Goal: Task Accomplishment & Management: Manage account settings

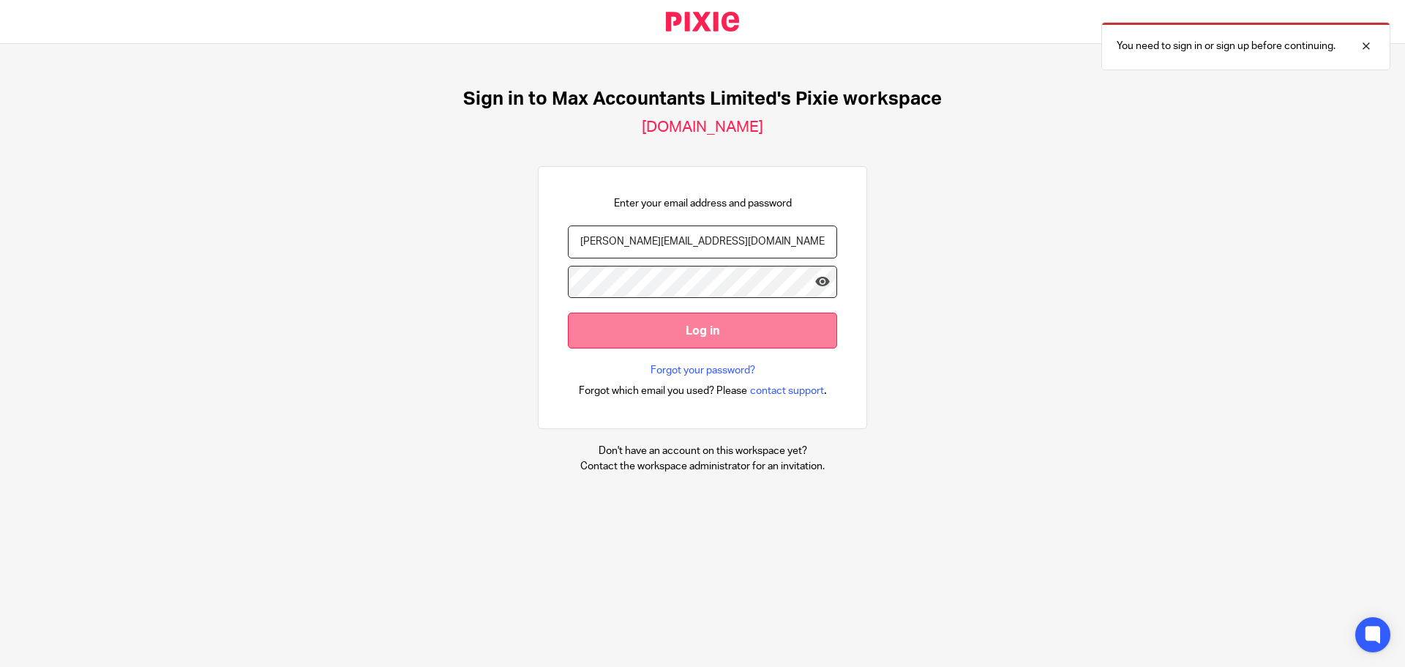
click at [659, 327] on input "Log in" at bounding box center [702, 330] width 269 height 36
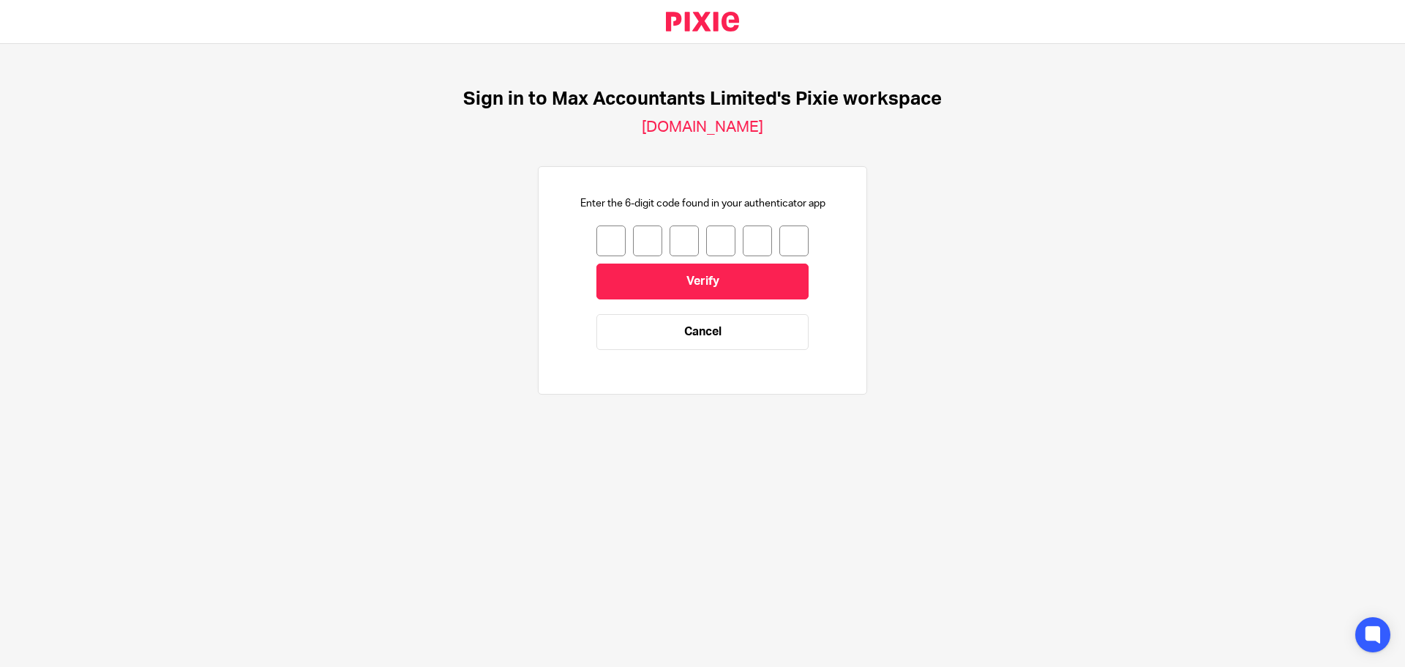
click at [596, 252] on input "number" at bounding box center [610, 240] width 29 height 31
click at [598, 239] on input "number" at bounding box center [610, 240] width 29 height 31
type input "6"
type input "3"
type input "9"
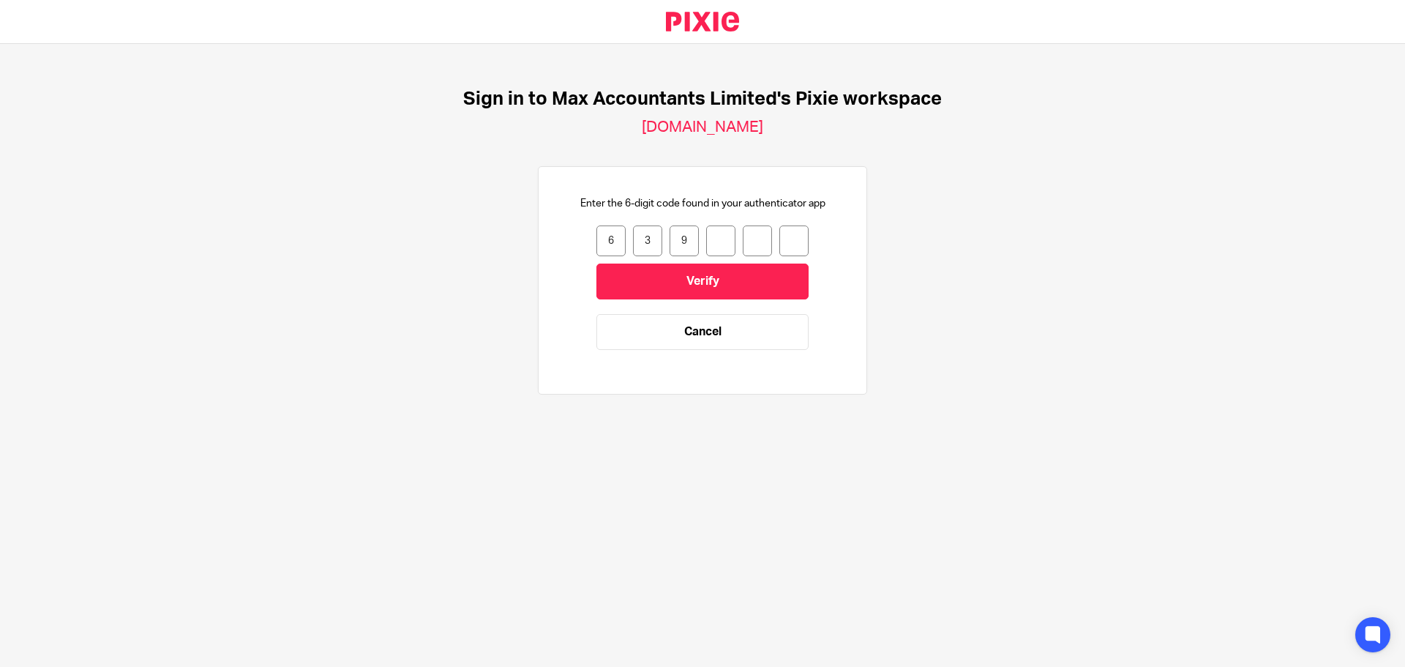
type input "6"
type input "8"
type input "2"
click at [683, 293] on input "Verify" at bounding box center [702, 281] width 212 height 36
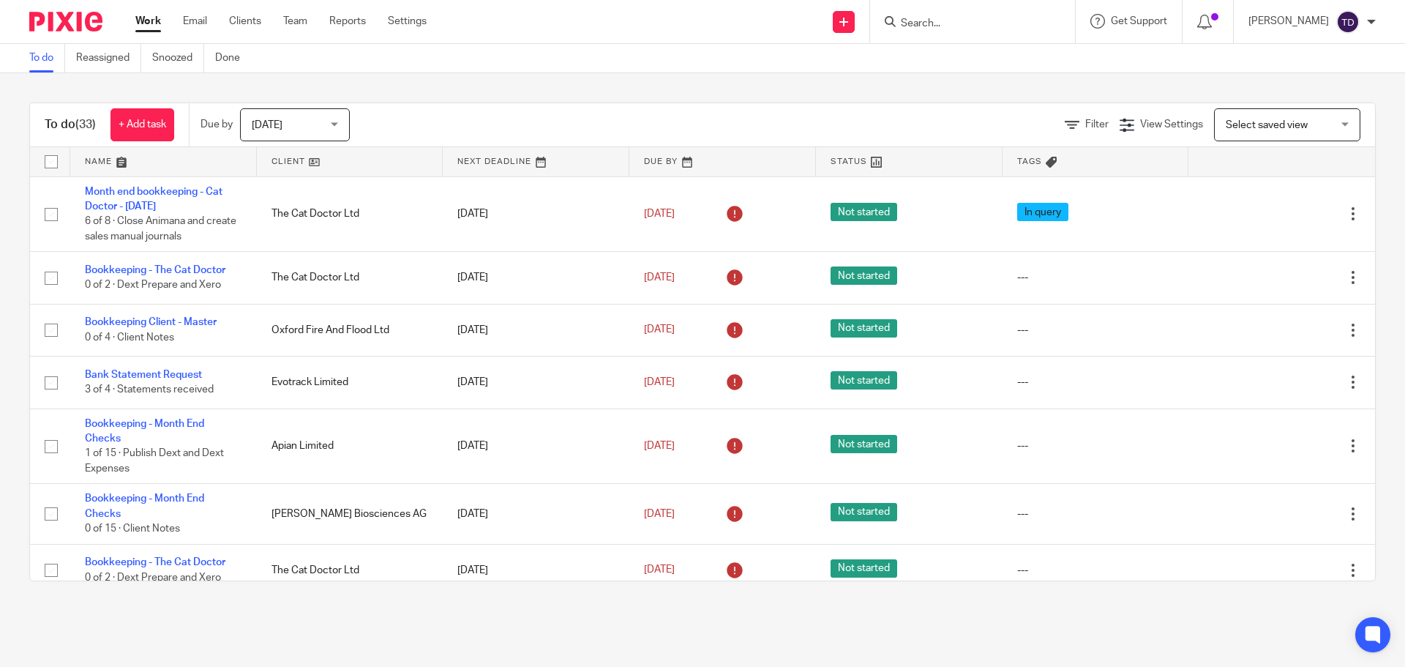
click at [971, 80] on div "To do (33) + Add task Due by Today Today Today Tomorrow This week Next week Thi…" at bounding box center [702, 341] width 1405 height 537
click at [1332, 82] on div "To do (33) + Add task Due by Today Today Today Tomorrow This week Next week Thi…" at bounding box center [702, 341] width 1405 height 537
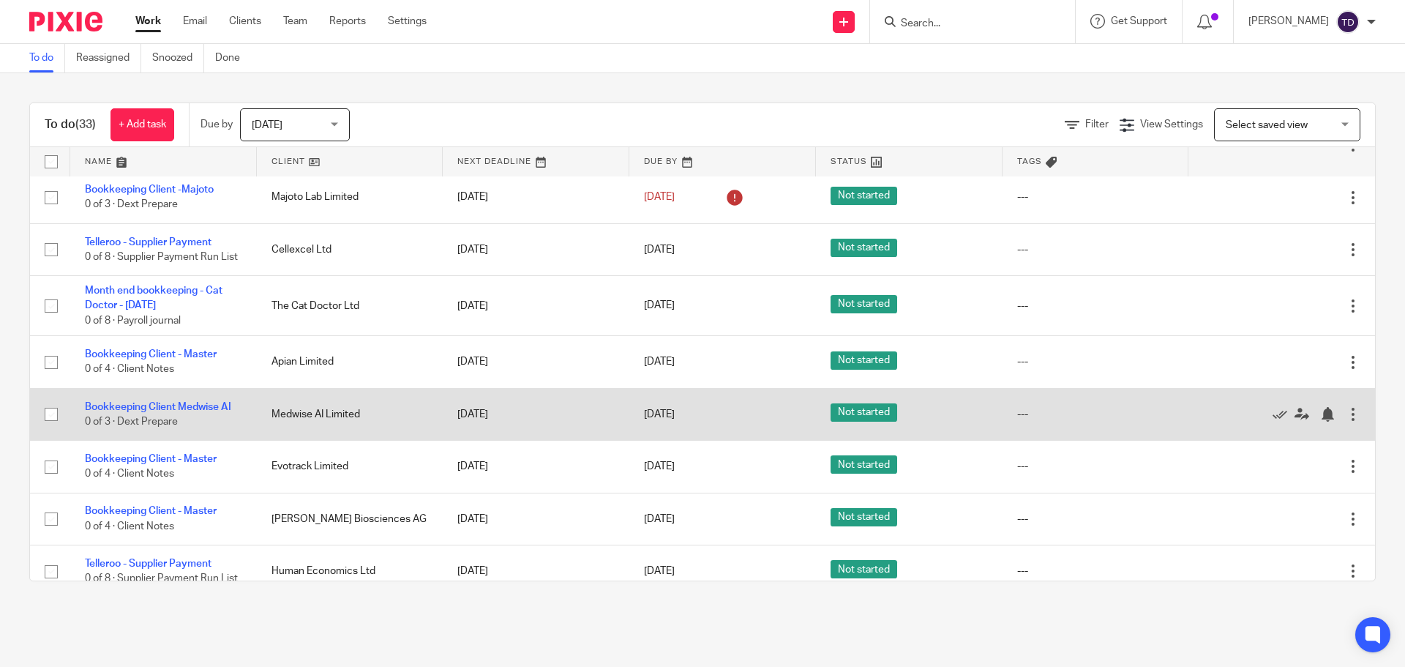
scroll to position [1501, 0]
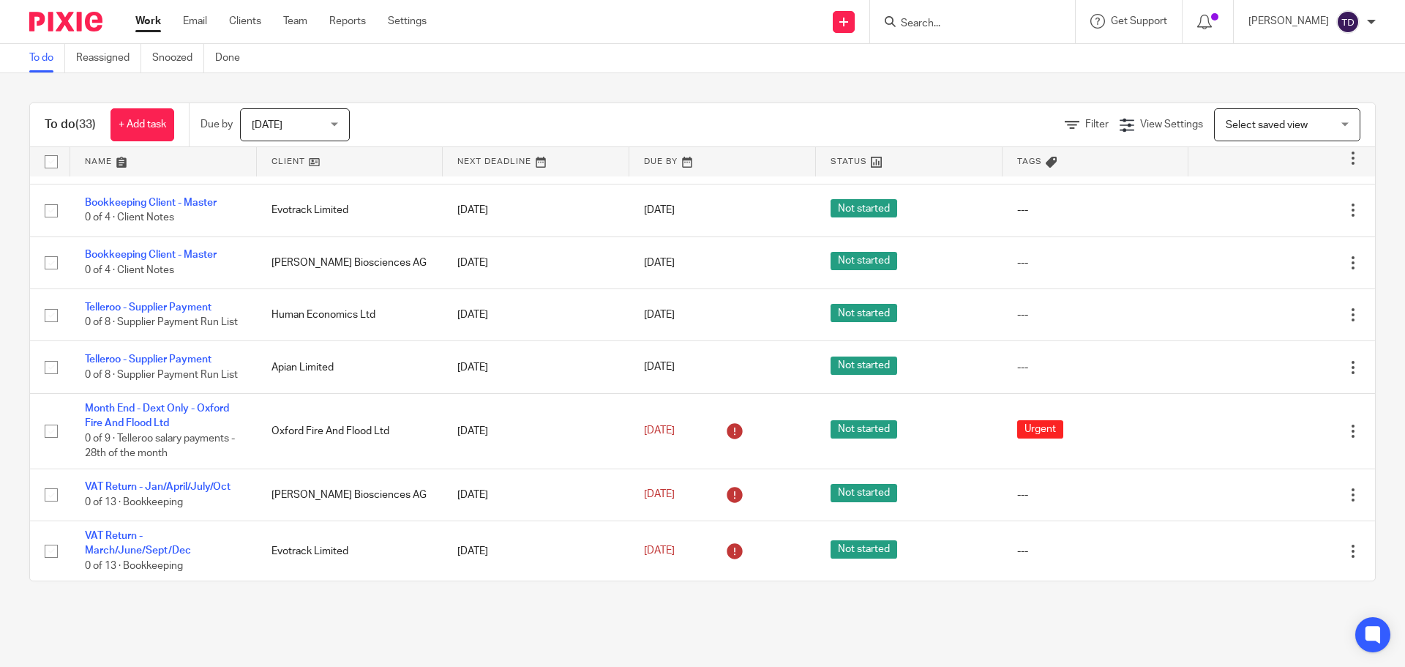
drag, startPoint x: 245, startPoint y: 444, endPoint x: 81, endPoint y: 594, distance: 222.2
click at [81, 594] on div "To do (33) + Add task Due by Today Today Today Tomorrow This week Next week Thi…" at bounding box center [702, 341] width 1405 height 537
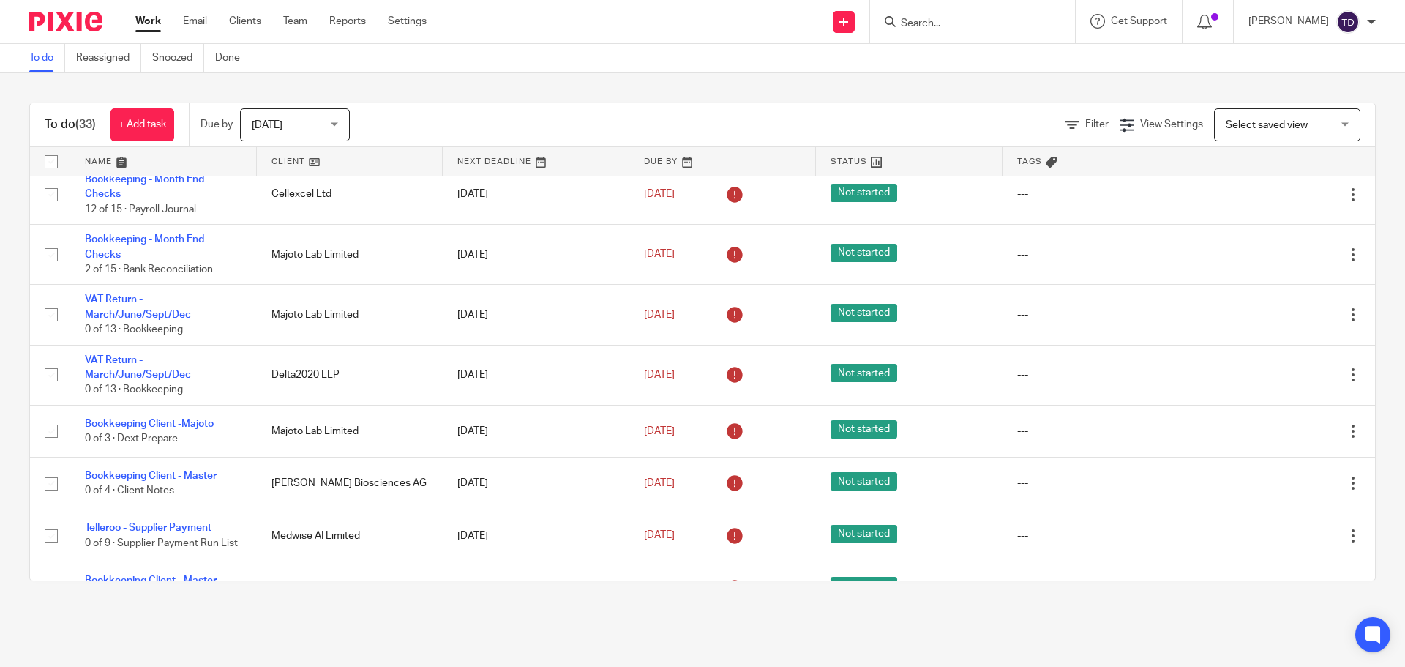
scroll to position [476, 0]
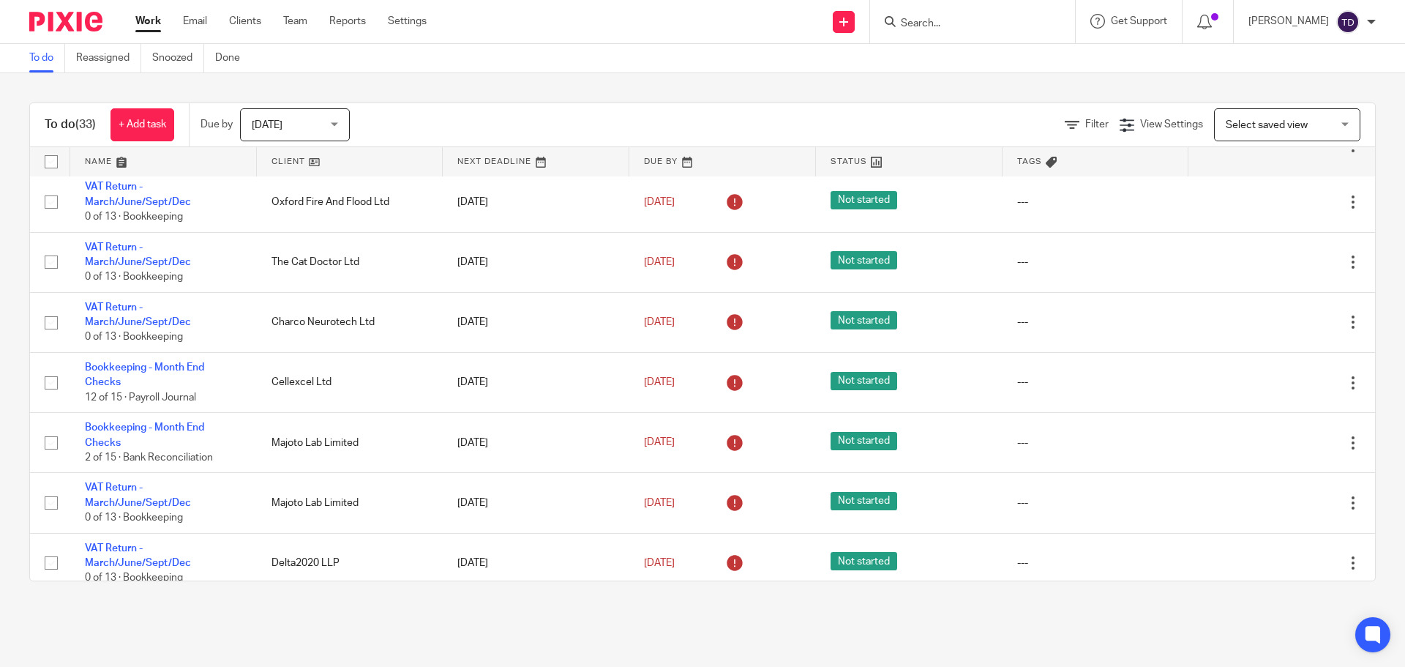
click at [23, 278] on div "To do (33) + Add task Due by Today Today Today Tomorrow This week Next week Thi…" at bounding box center [702, 341] width 1405 height 537
click at [1002, 74] on div "To do (33) + Add task Due by Today Today Today Tomorrow This week Next week Thi…" at bounding box center [702, 341] width 1405 height 537
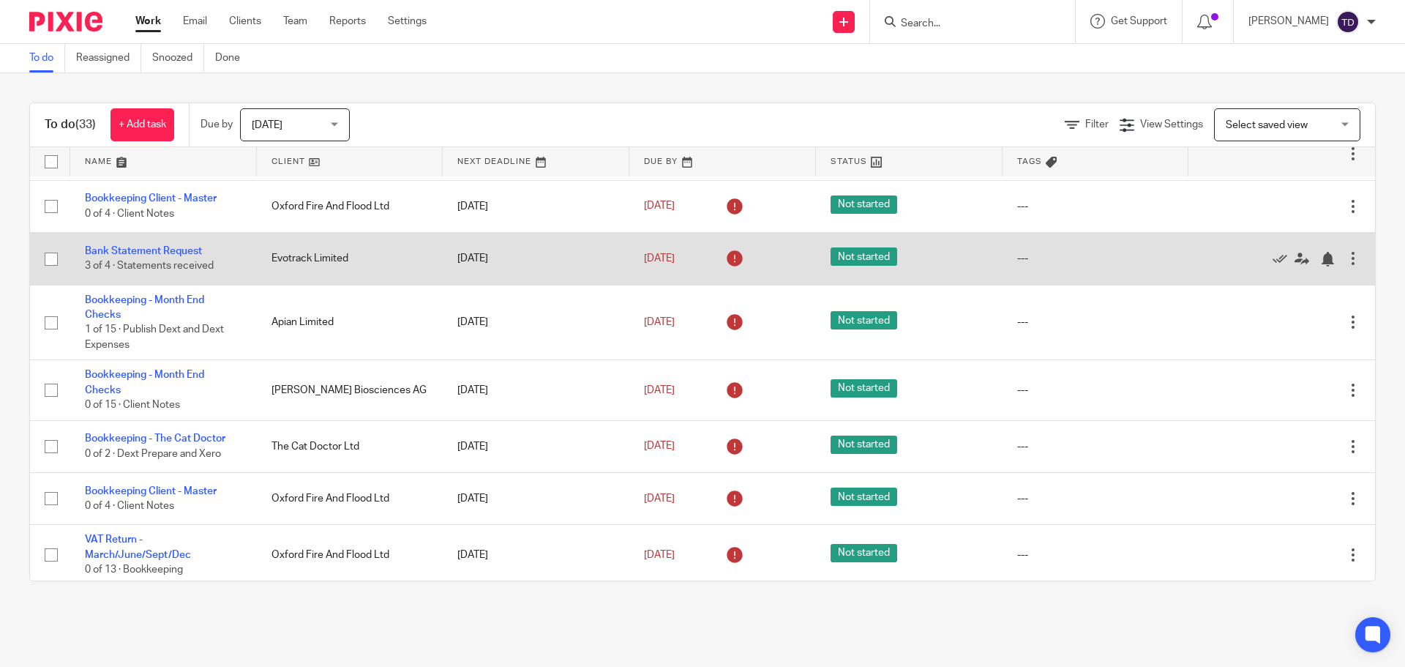
scroll to position [0, 0]
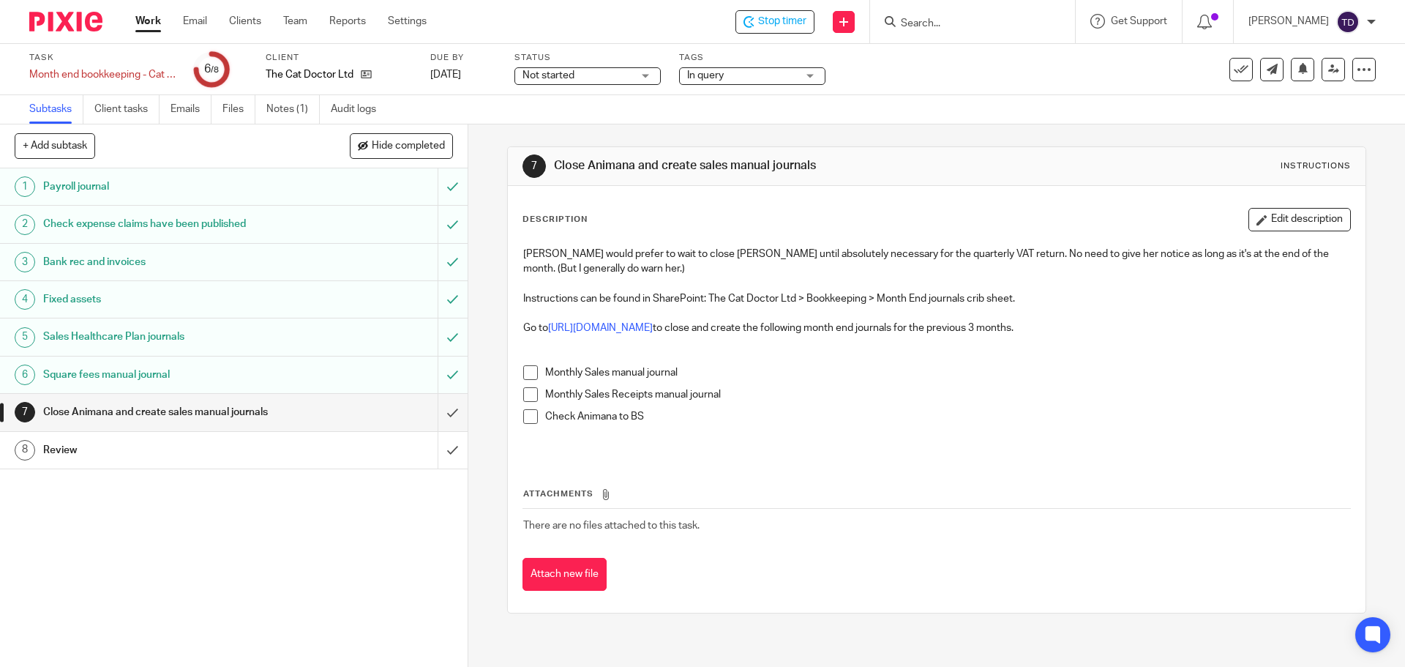
click at [326, 386] on link "6 Square fees manual journal" at bounding box center [219, 374] width 438 height 37
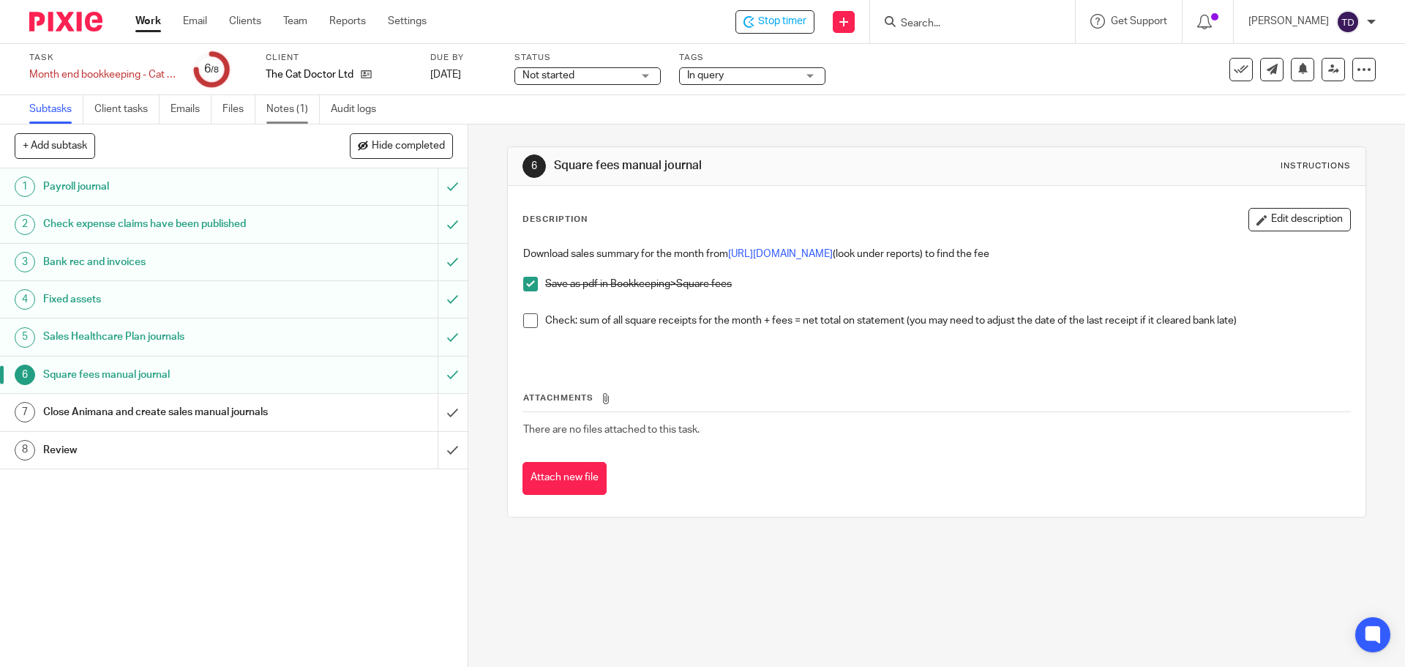
click at [280, 118] on link "Notes (1)" at bounding box center [292, 109] width 53 height 29
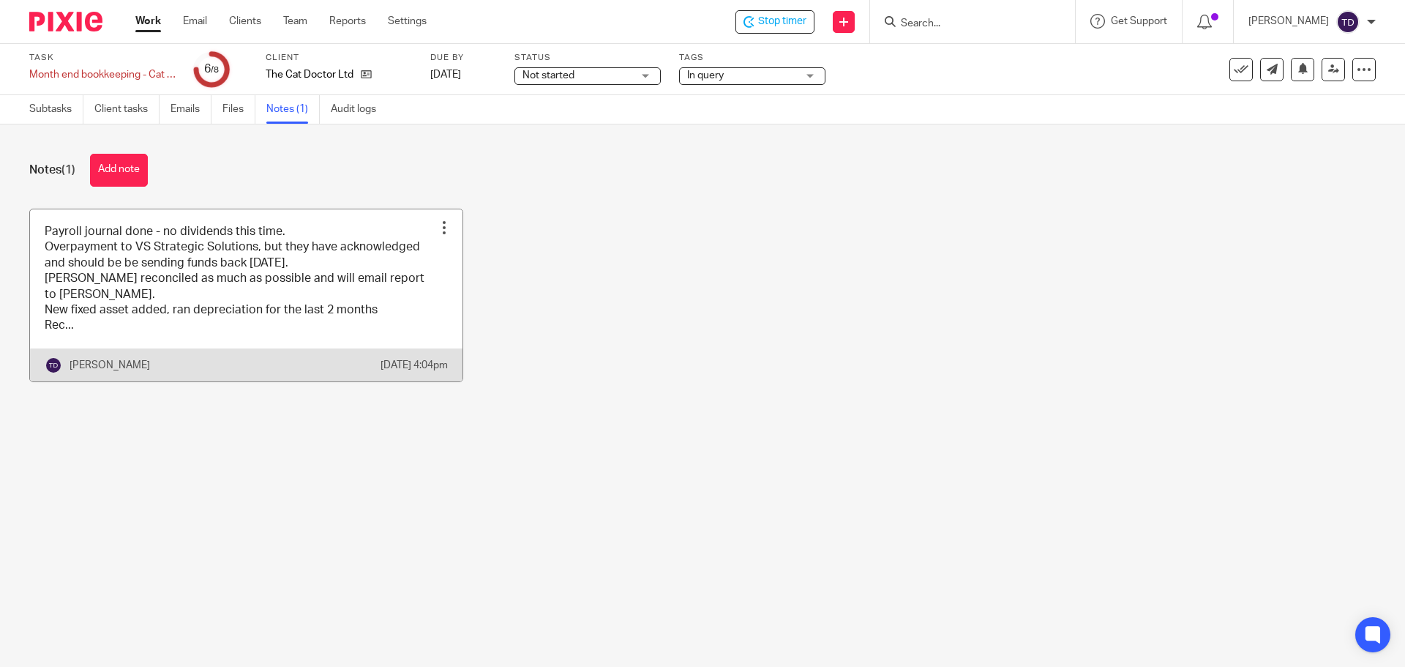
click at [348, 302] on link at bounding box center [246, 295] width 432 height 172
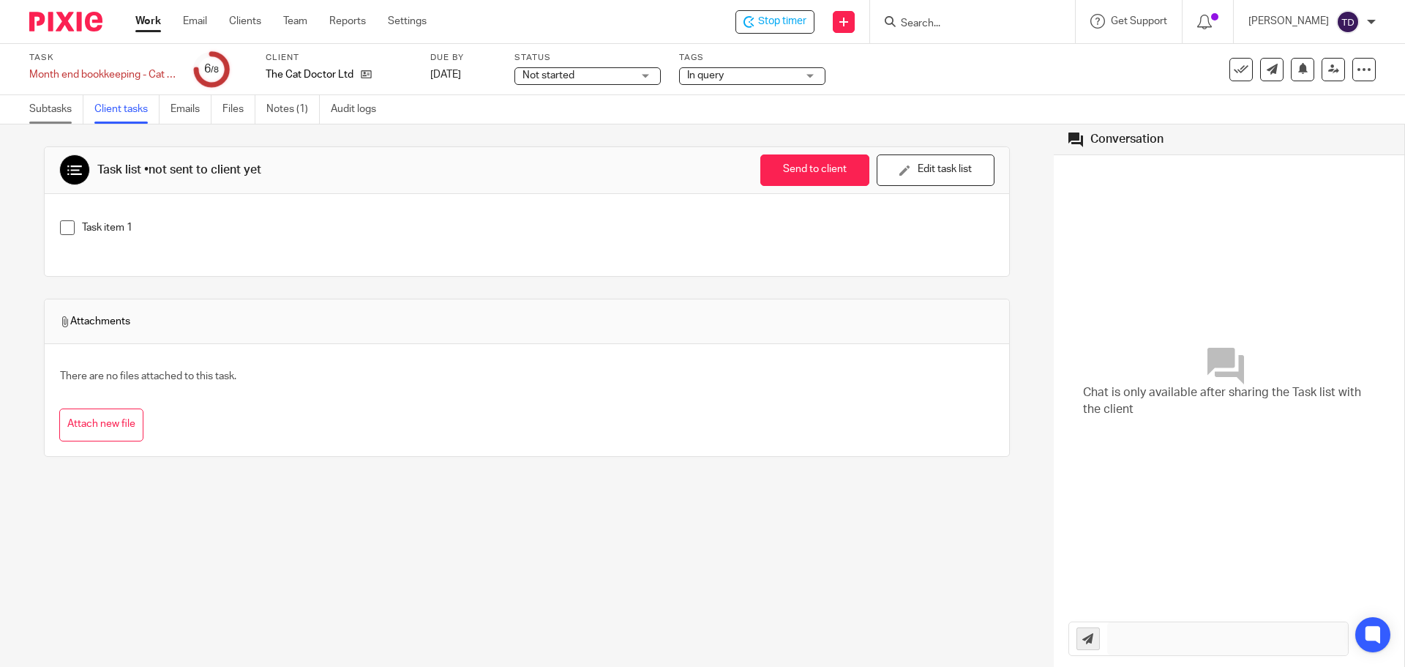
click at [59, 113] on link "Subtasks" at bounding box center [56, 109] width 54 height 29
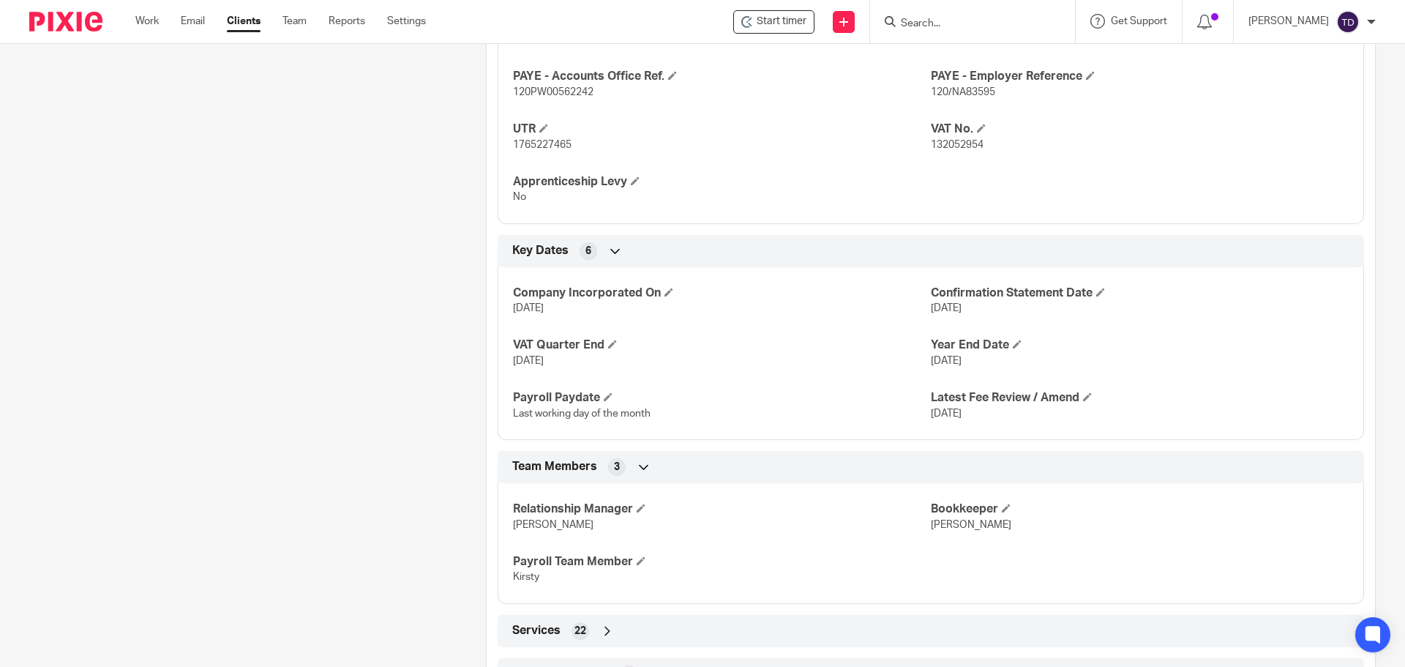
scroll to position [746, 0]
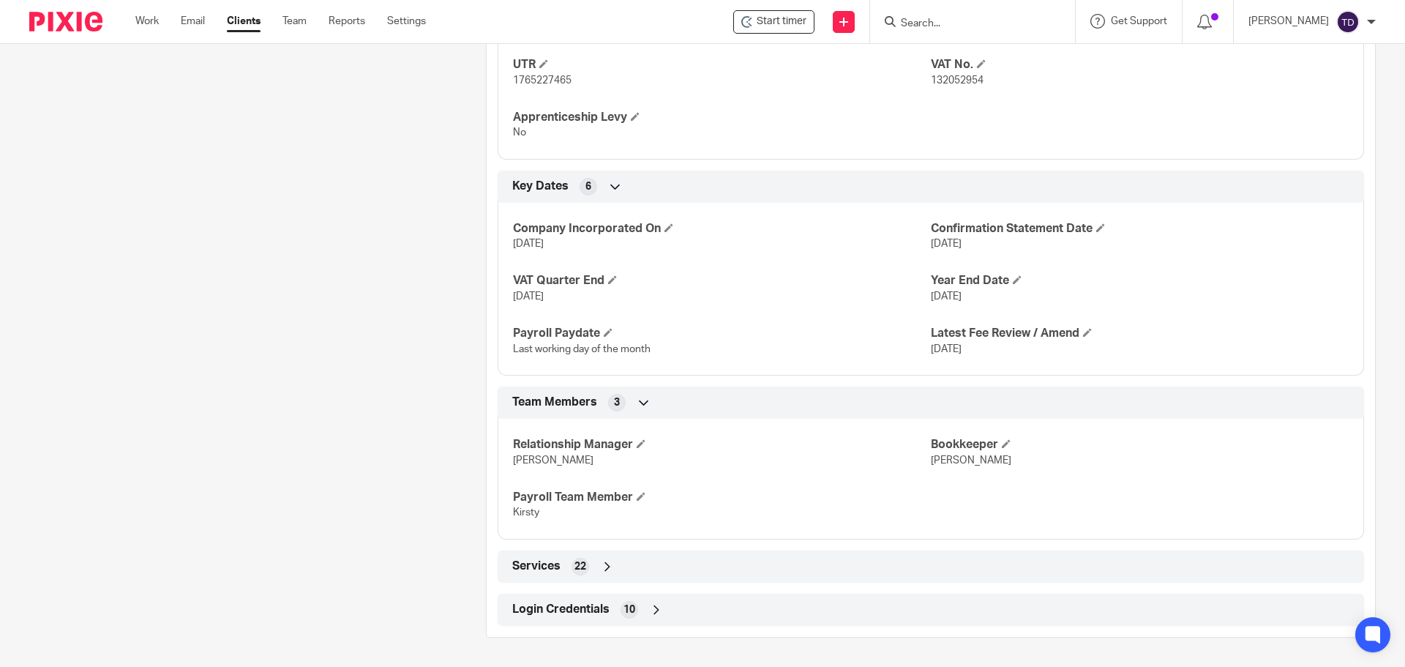
click at [650, 608] on icon at bounding box center [656, 609] width 15 height 15
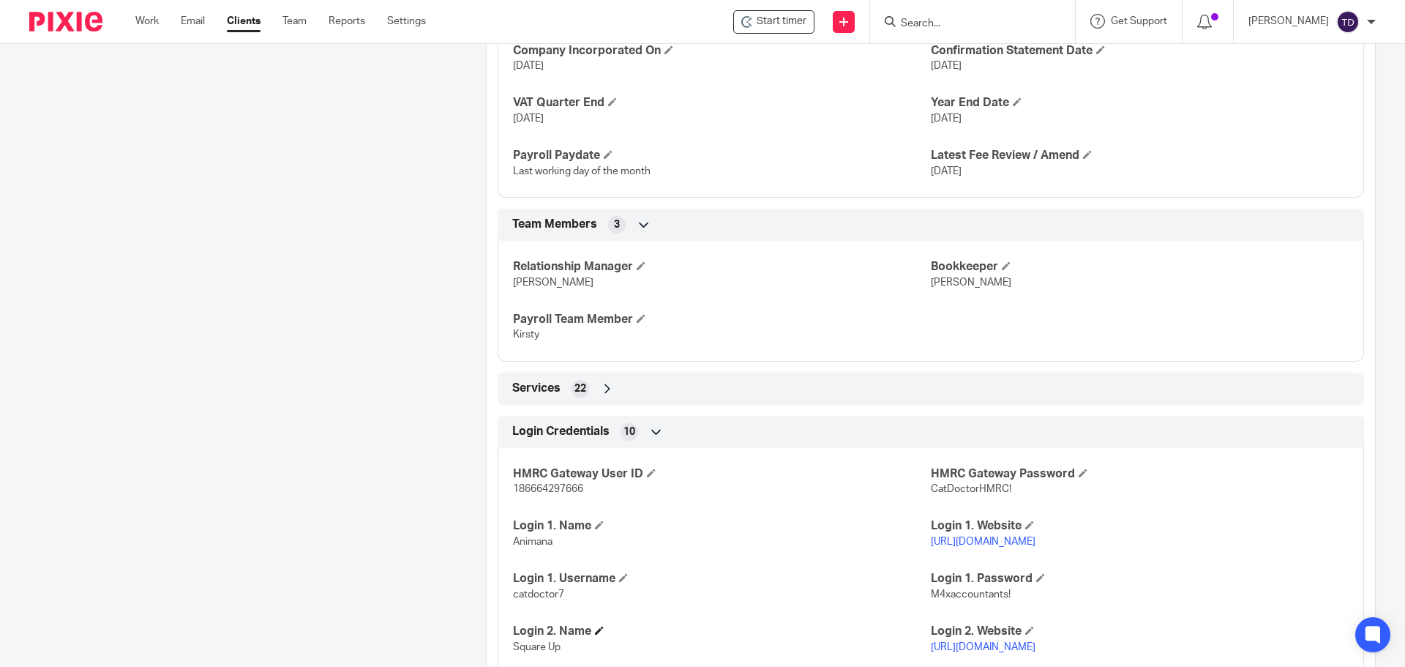
scroll to position [1024, 0]
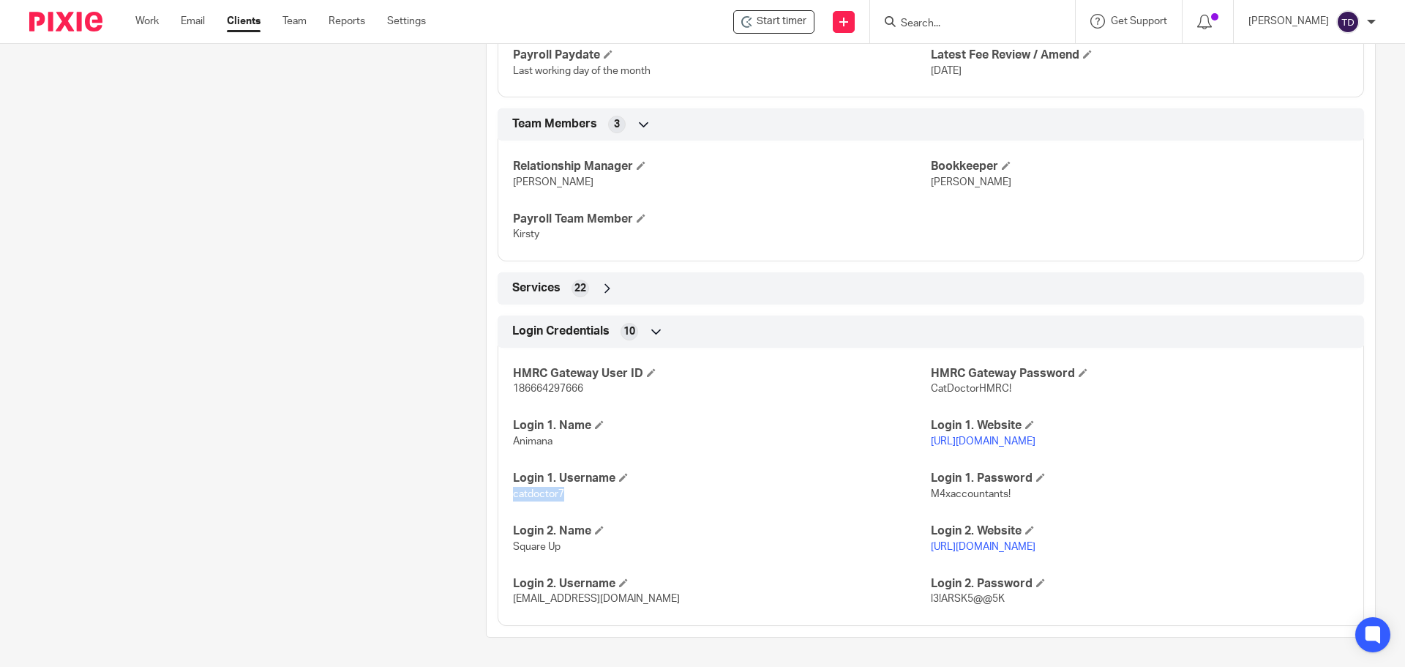
drag, startPoint x: 558, startPoint y: 495, endPoint x: 509, endPoint y: 502, distance: 49.6
click at [498, 502] on div "HMRC Gateway User ID 186664297666 HMRC Gateway Password CatDoctorHMRC! Login 1.…" at bounding box center [931, 481] width 866 height 289
copy span "catdoctor7"
drag, startPoint x: 1004, startPoint y: 493, endPoint x: 926, endPoint y: 500, distance: 78.6
click at [931, 500] on p "M4xaccountants!" at bounding box center [1140, 494] width 418 height 15
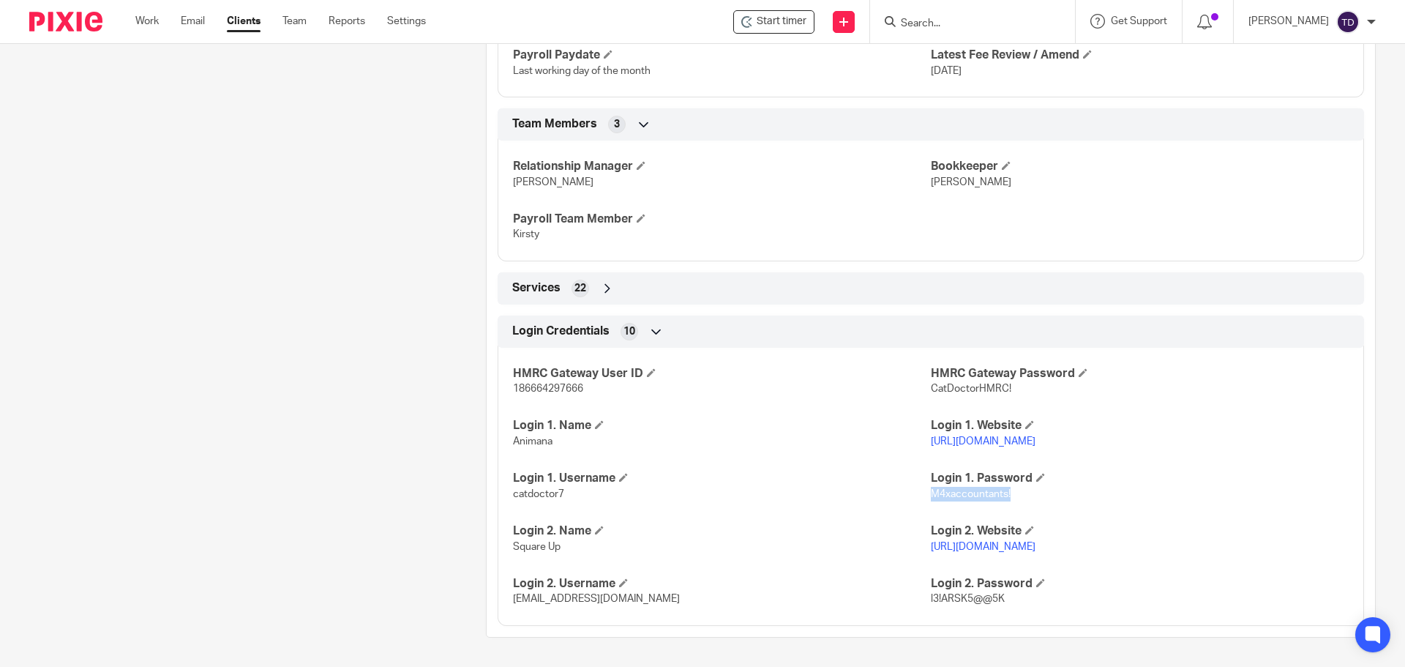
copy span "M4xaccountants!"
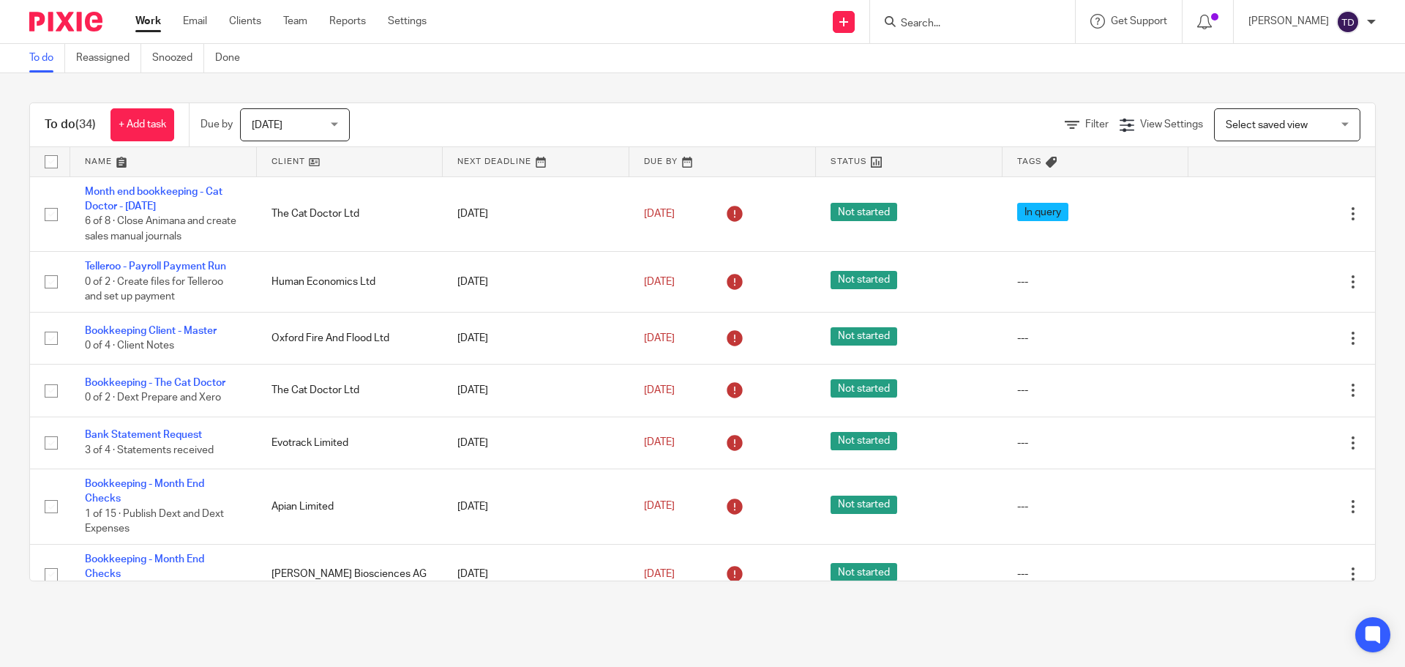
click at [817, 99] on div "To do (34) + Add task Due by [DATE] [DATE] [DATE] [DATE] This week Next week Th…" at bounding box center [702, 341] width 1405 height 537
click at [940, 23] on input "Search" at bounding box center [965, 24] width 132 height 13
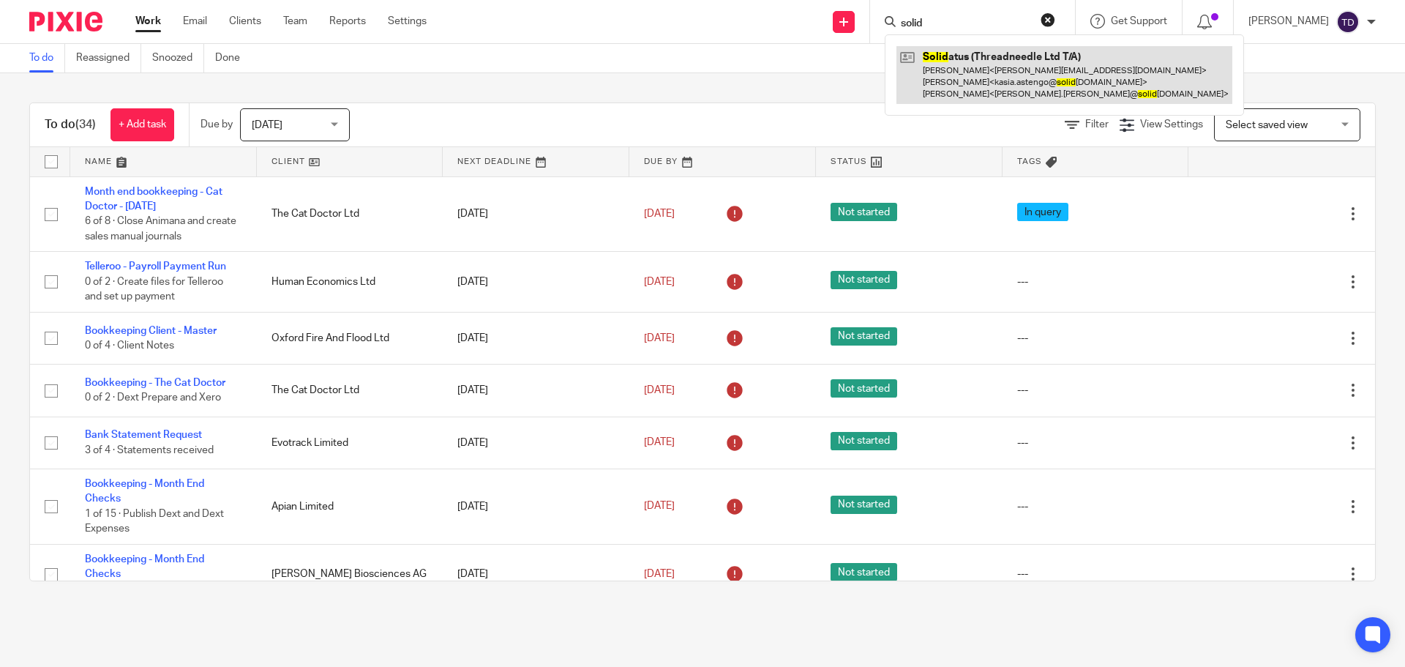
type input "solid"
click at [974, 58] on link at bounding box center [1064, 75] width 336 height 58
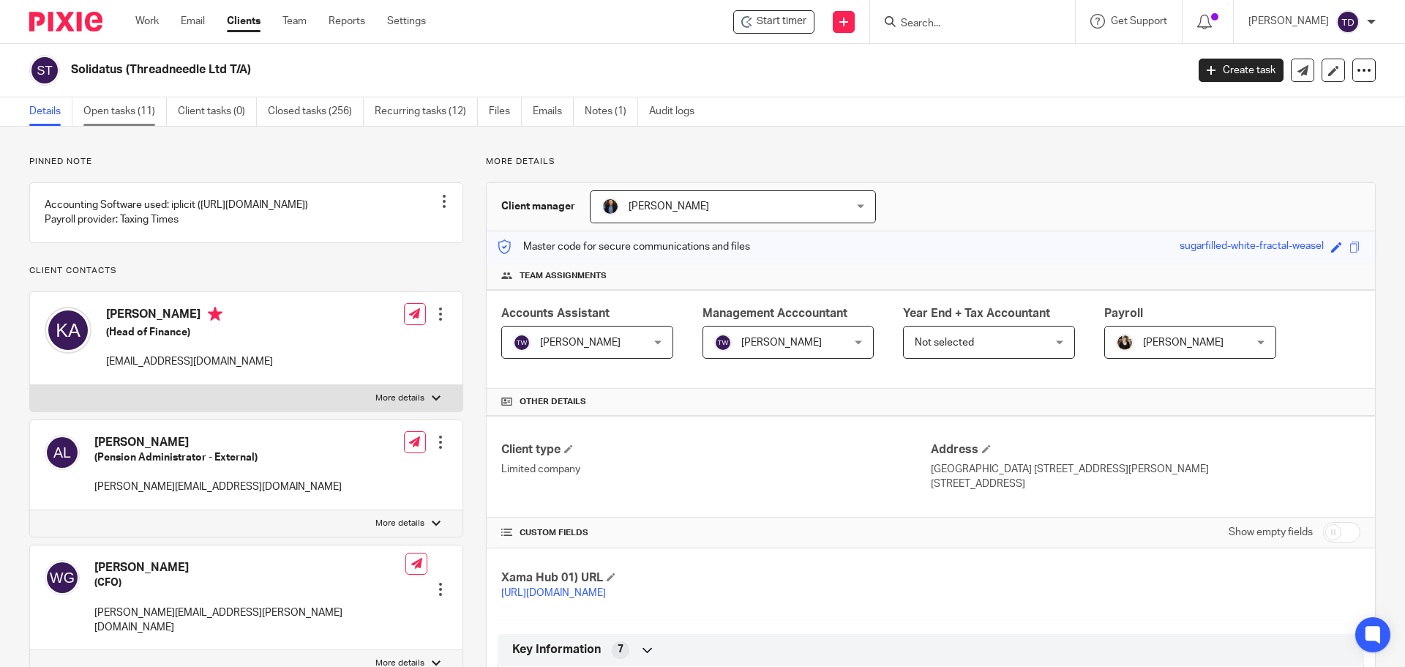
click at [144, 114] on link "Open tasks (11)" at bounding box center [124, 111] width 83 height 29
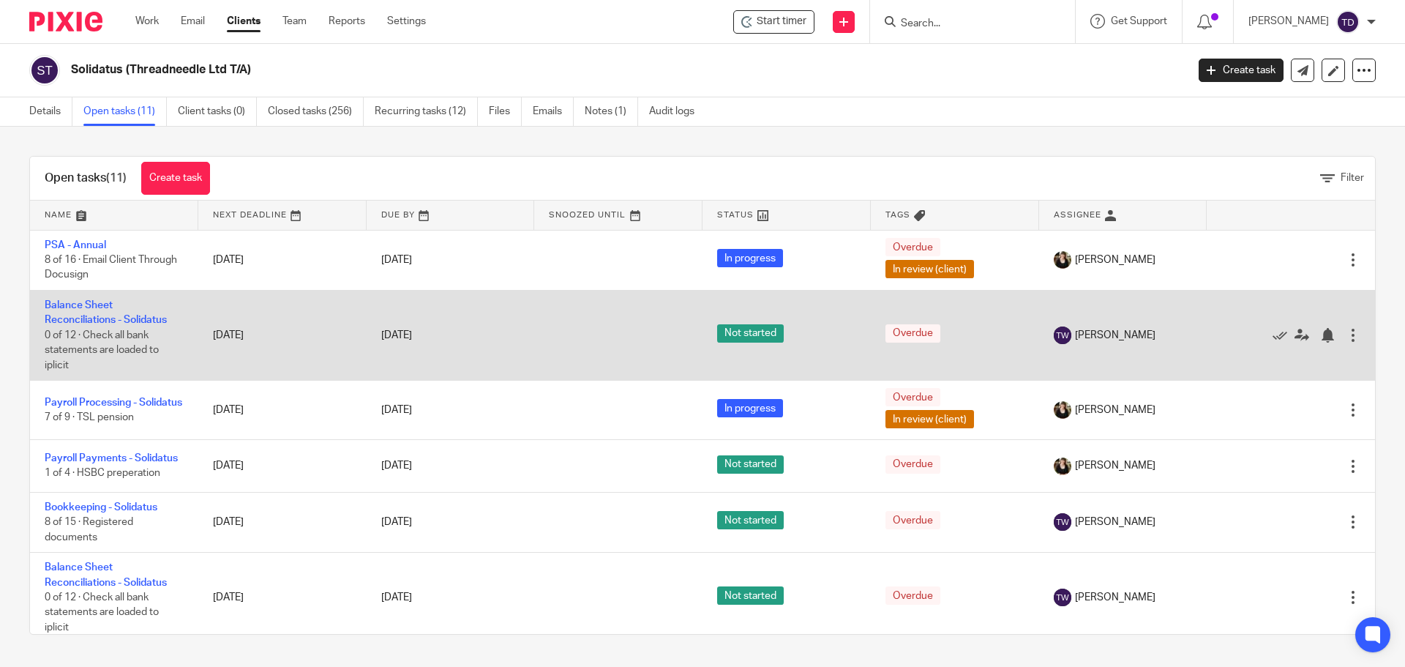
drag, startPoint x: 87, startPoint y: 317, endPoint x: 69, endPoint y: 365, distance: 51.6
click at [69, 365] on td "Balance Sheet Reconciliations - Solidatus 0 of 12 · Check all bank statements a…" at bounding box center [114, 335] width 168 height 90
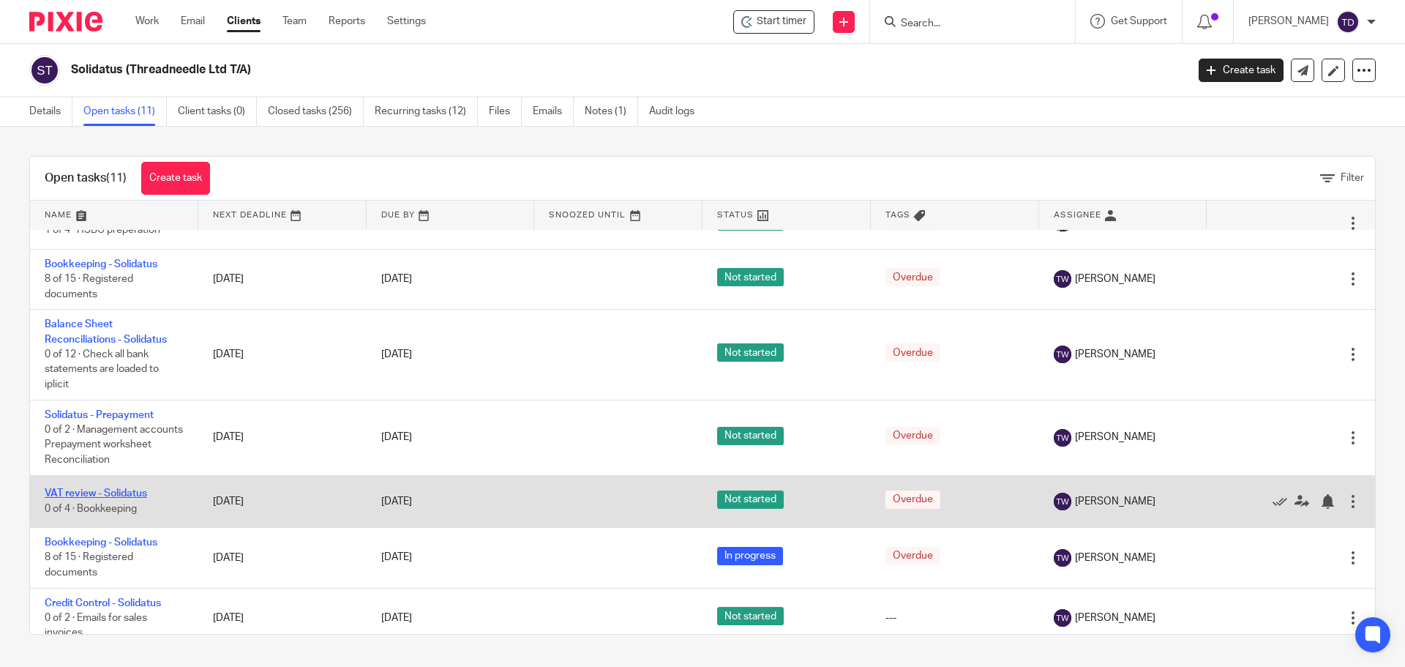
scroll to position [318, 0]
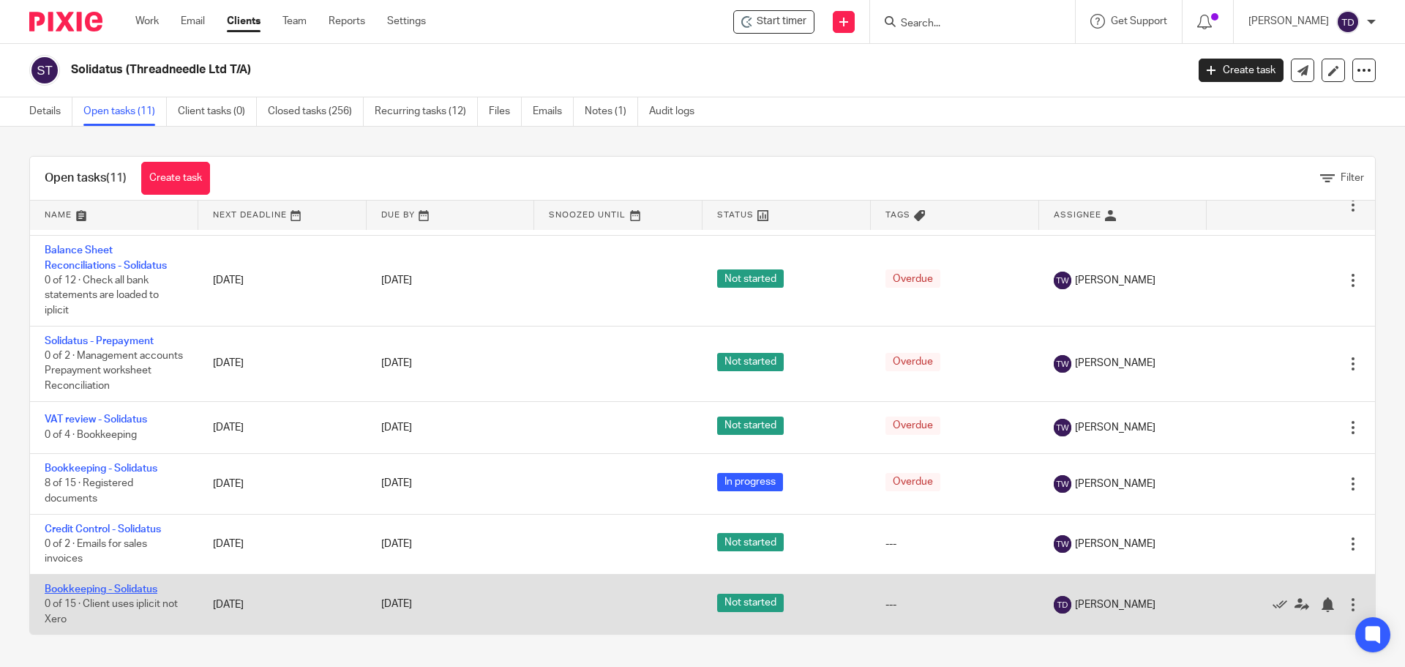
drag, startPoint x: 140, startPoint y: 464, endPoint x: 107, endPoint y: 583, distance: 123.9
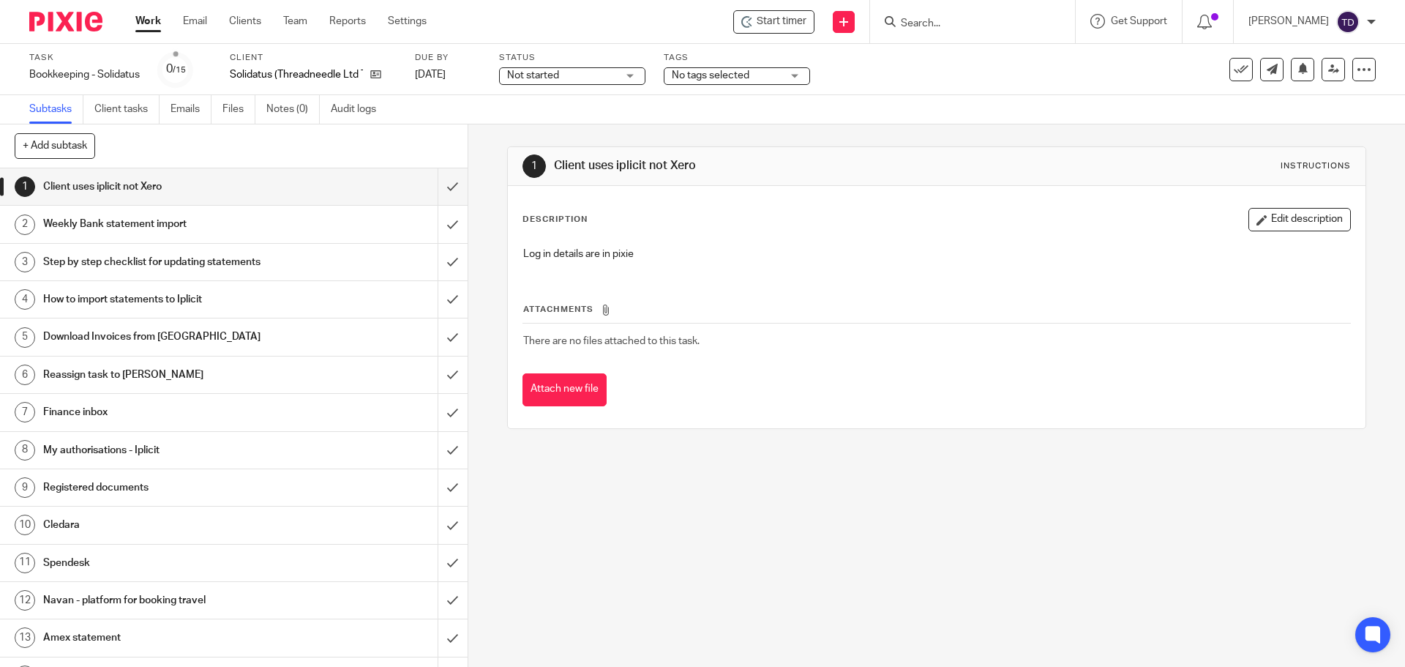
click at [331, 340] on div "Download Invoices from [GEOGRAPHIC_DATA]" at bounding box center [233, 337] width 380 height 22
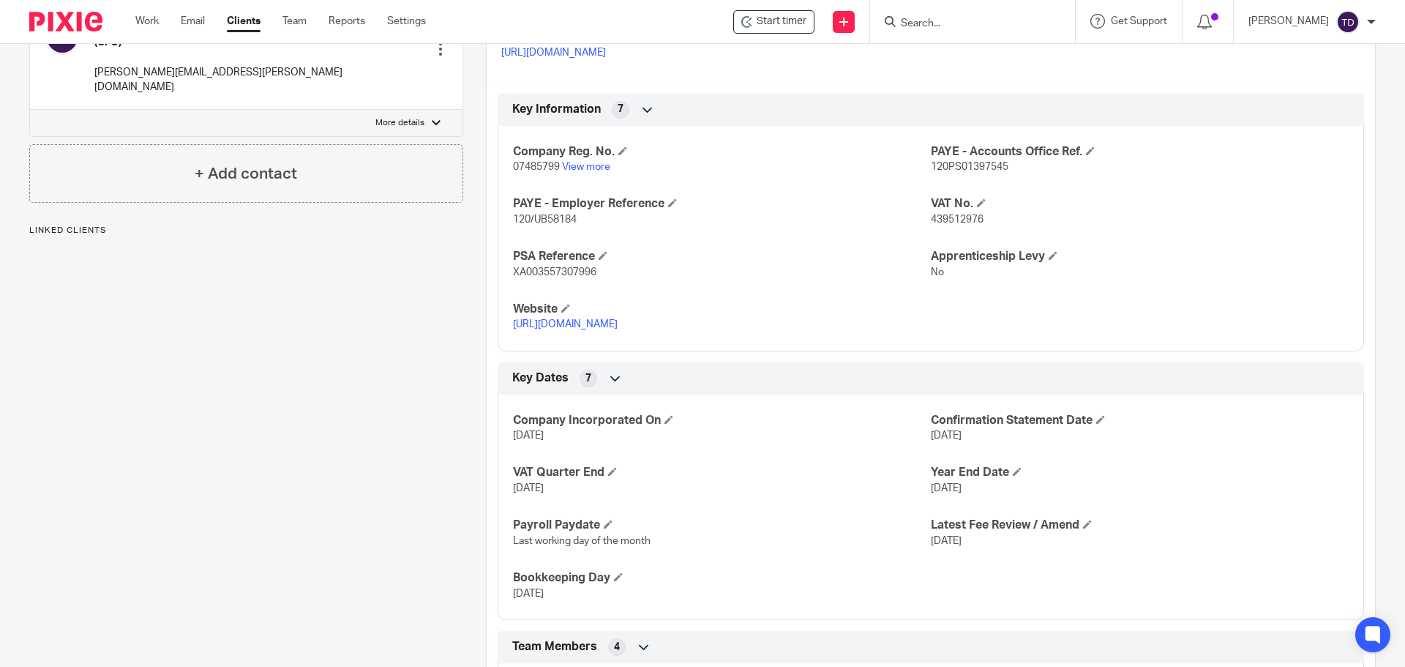
scroll to position [827, 0]
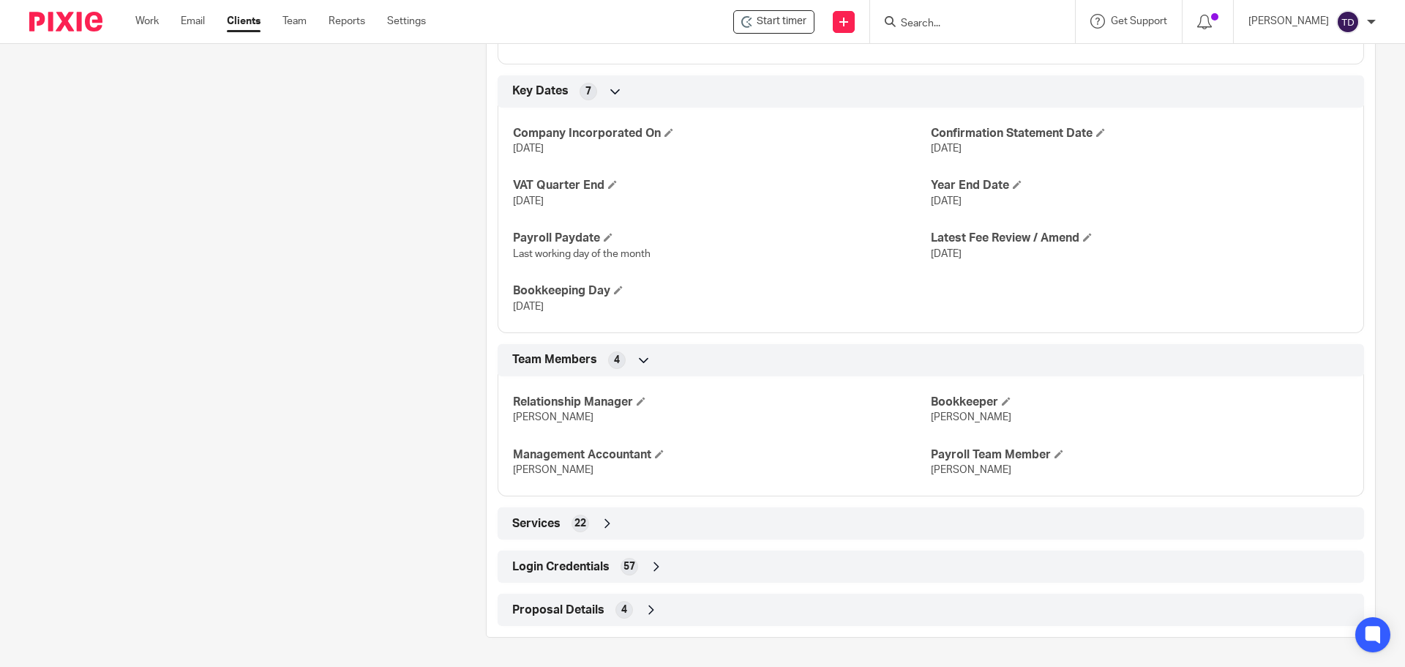
click at [635, 561] on div "Login Credentials 57" at bounding box center [931, 566] width 844 height 25
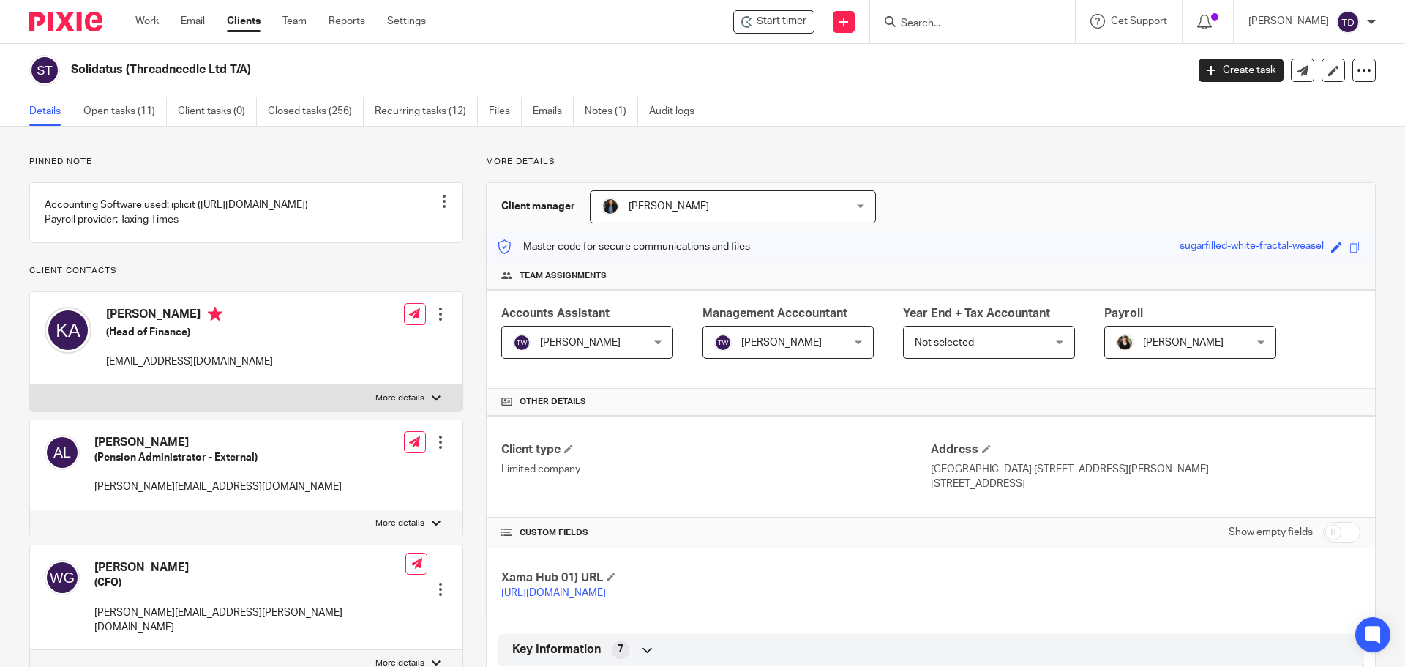
scroll to position [1170, 0]
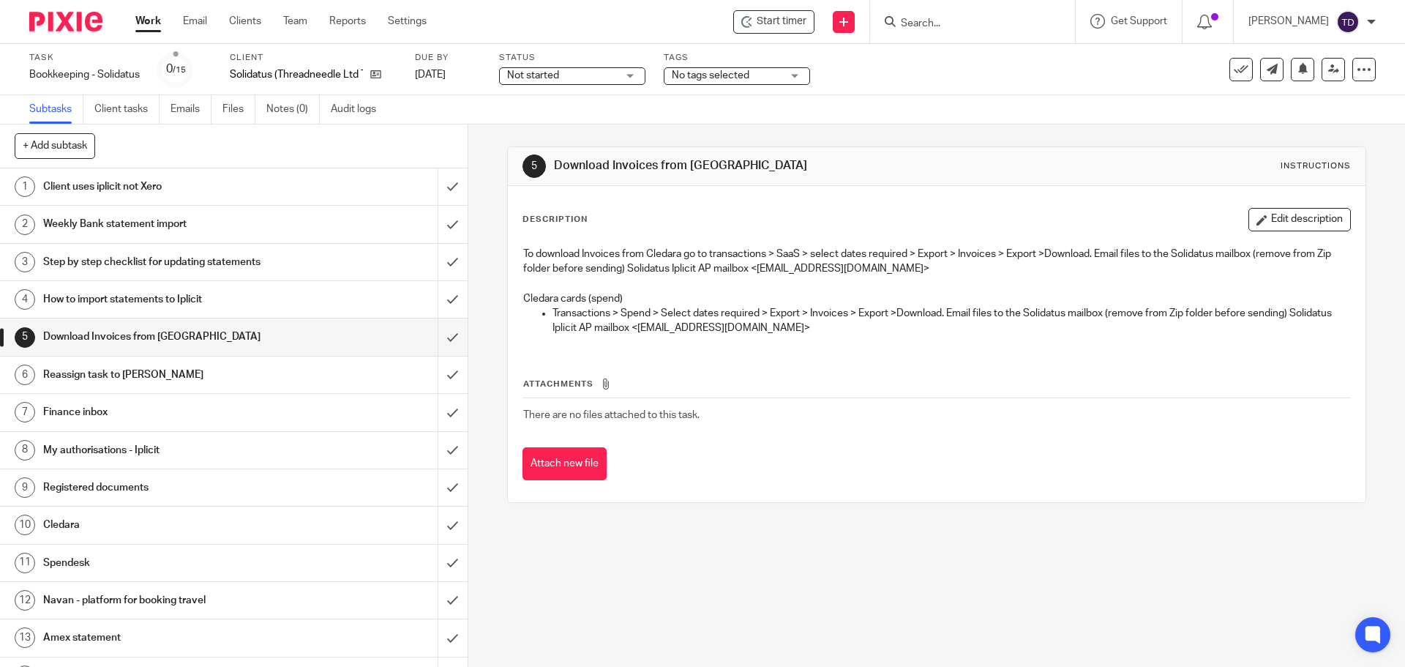
drag, startPoint x: 679, startPoint y: 329, endPoint x: 1013, endPoint y: 336, distance: 334.5
click at [1013, 336] on div "To download Invoices from Cledara go to transactions > SaaS > select dates requ…" at bounding box center [936, 293] width 841 height 108
copy p "[EMAIL_ADDRESS][DOMAIN_NAME]"
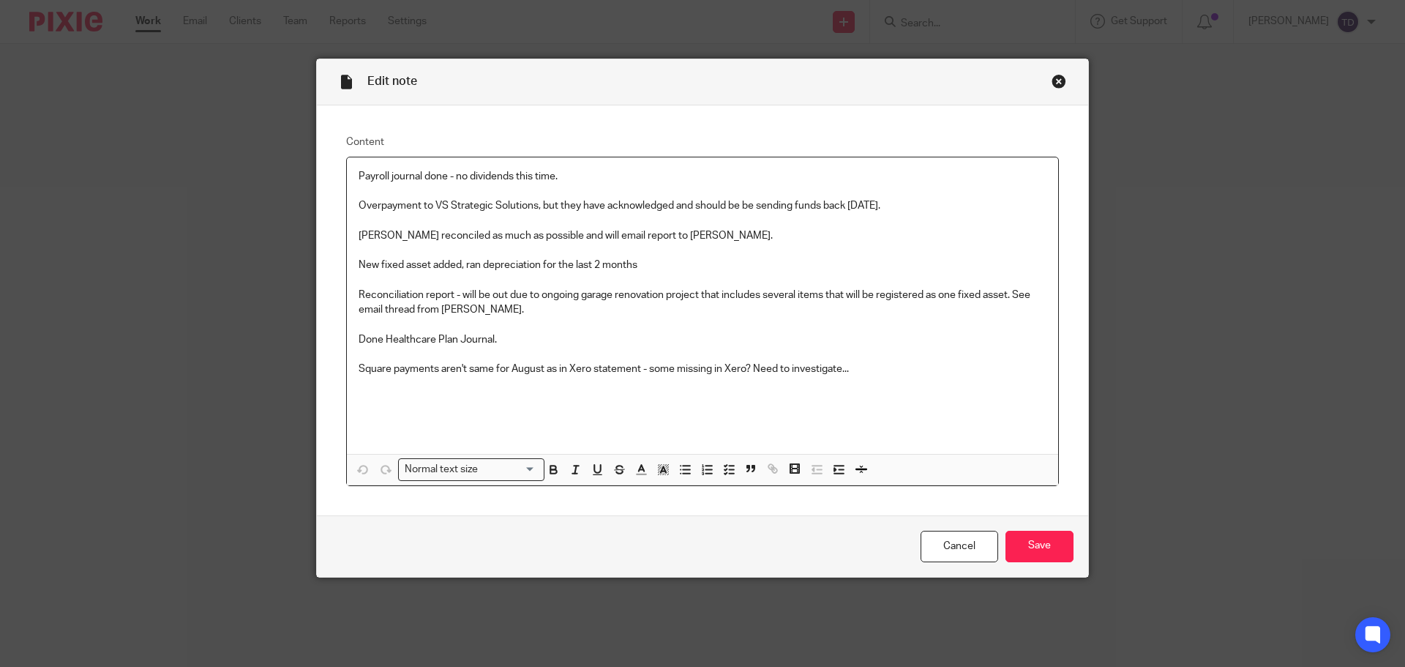
click at [898, 370] on p "Overpayment to VS Strategic Solutions, but they have acknowledged and should be…" at bounding box center [703, 316] width 688 height 237
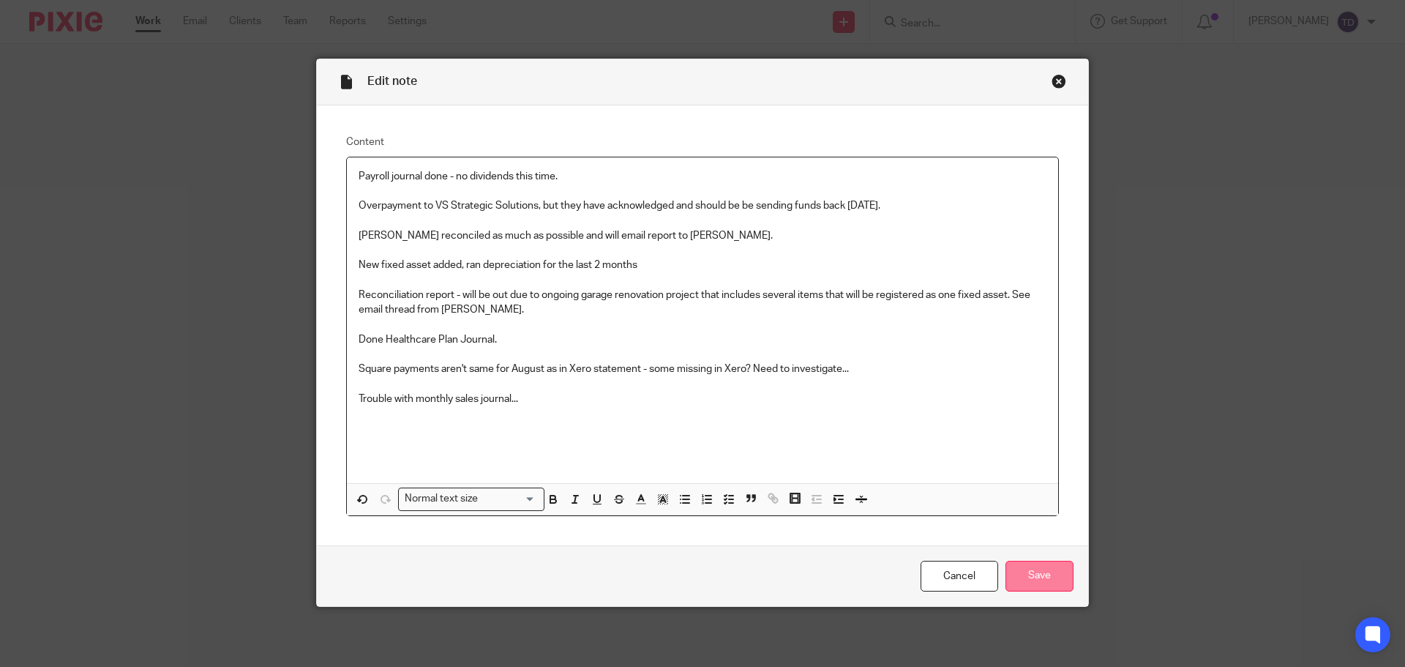
click at [1023, 569] on input "Save" at bounding box center [1039, 576] width 68 height 31
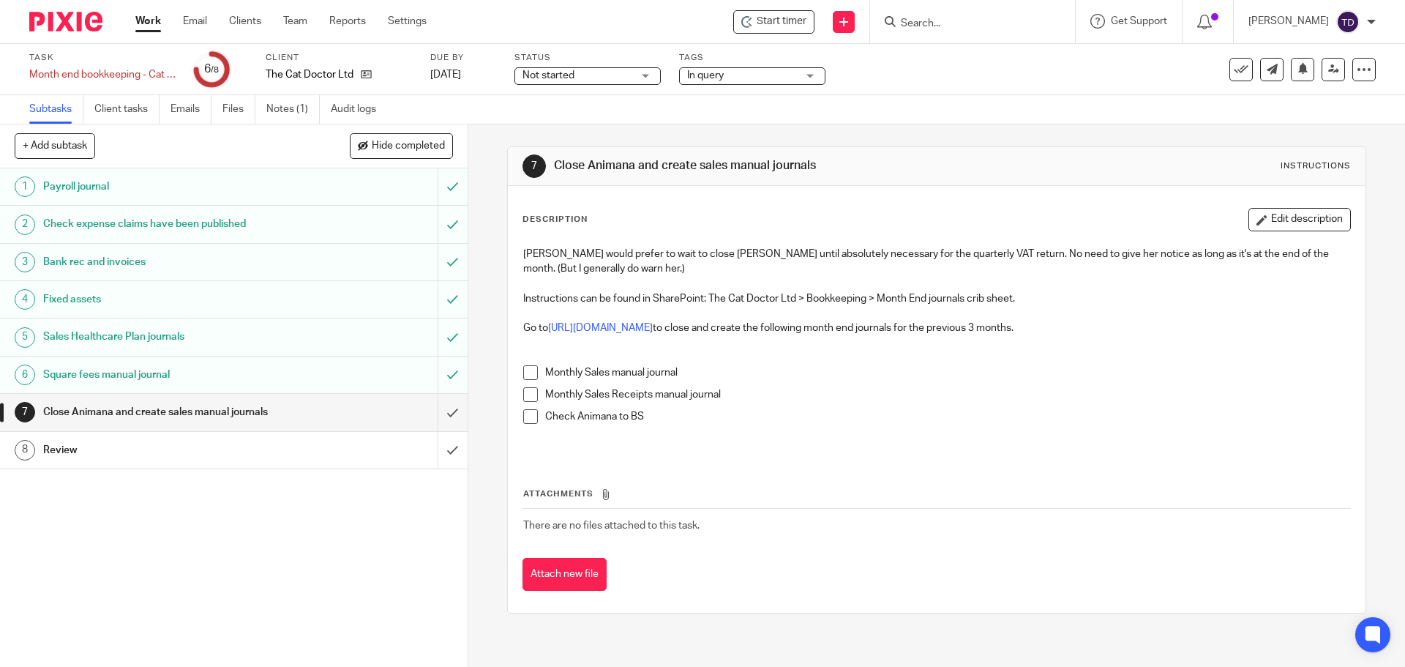
click at [156, 15] on link "Work" at bounding box center [148, 21] width 26 height 15
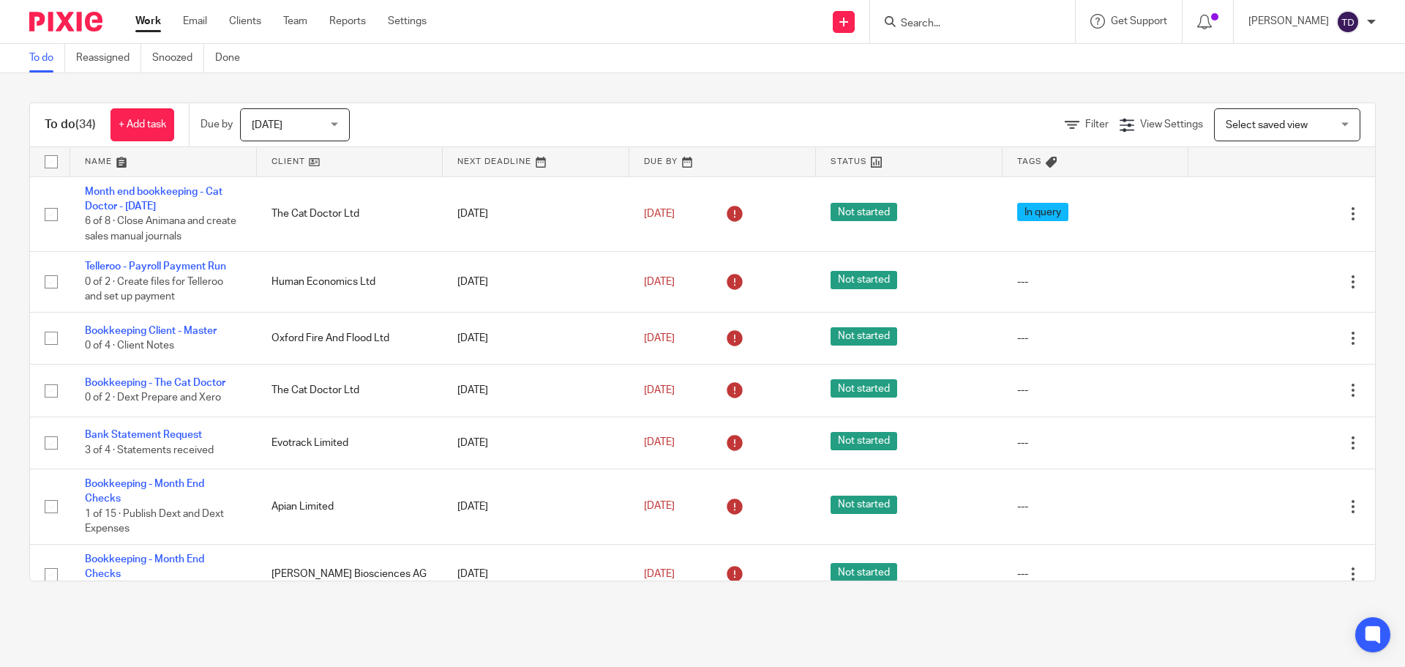
click at [297, 128] on span "Today" at bounding box center [291, 124] width 78 height 31
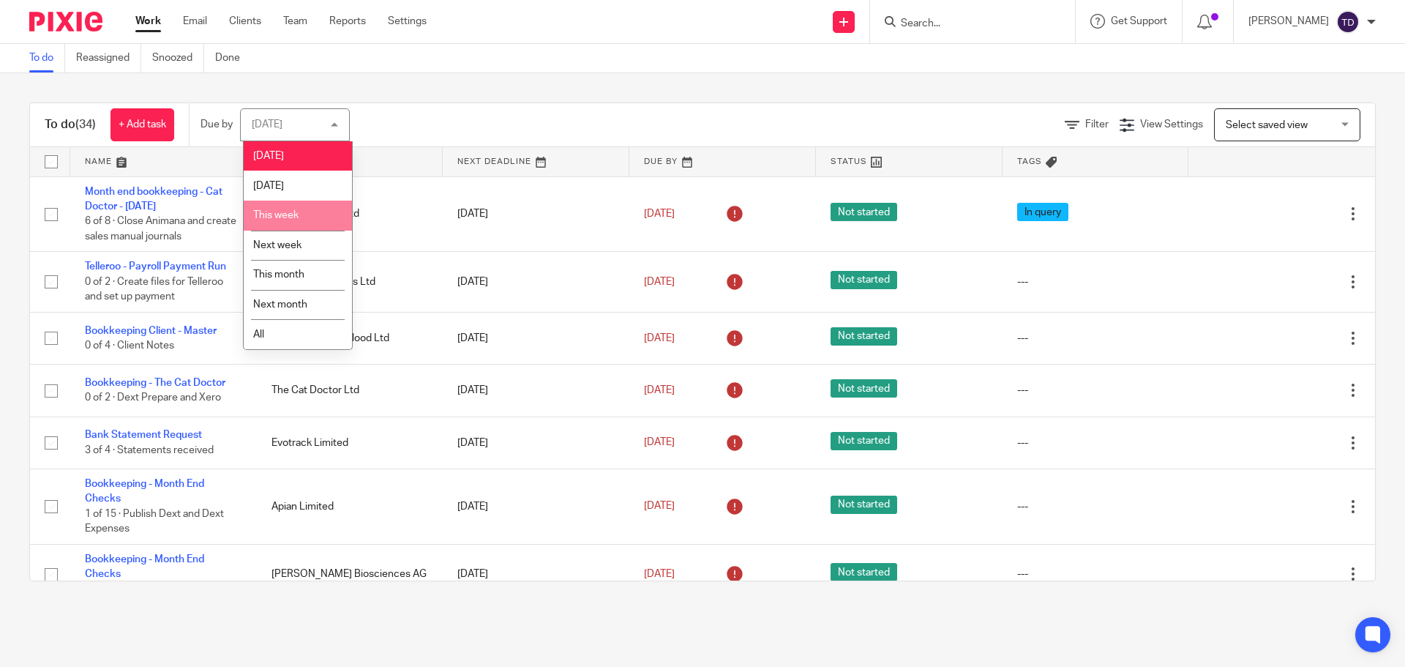
click at [306, 217] on li "This week" at bounding box center [298, 215] width 108 height 30
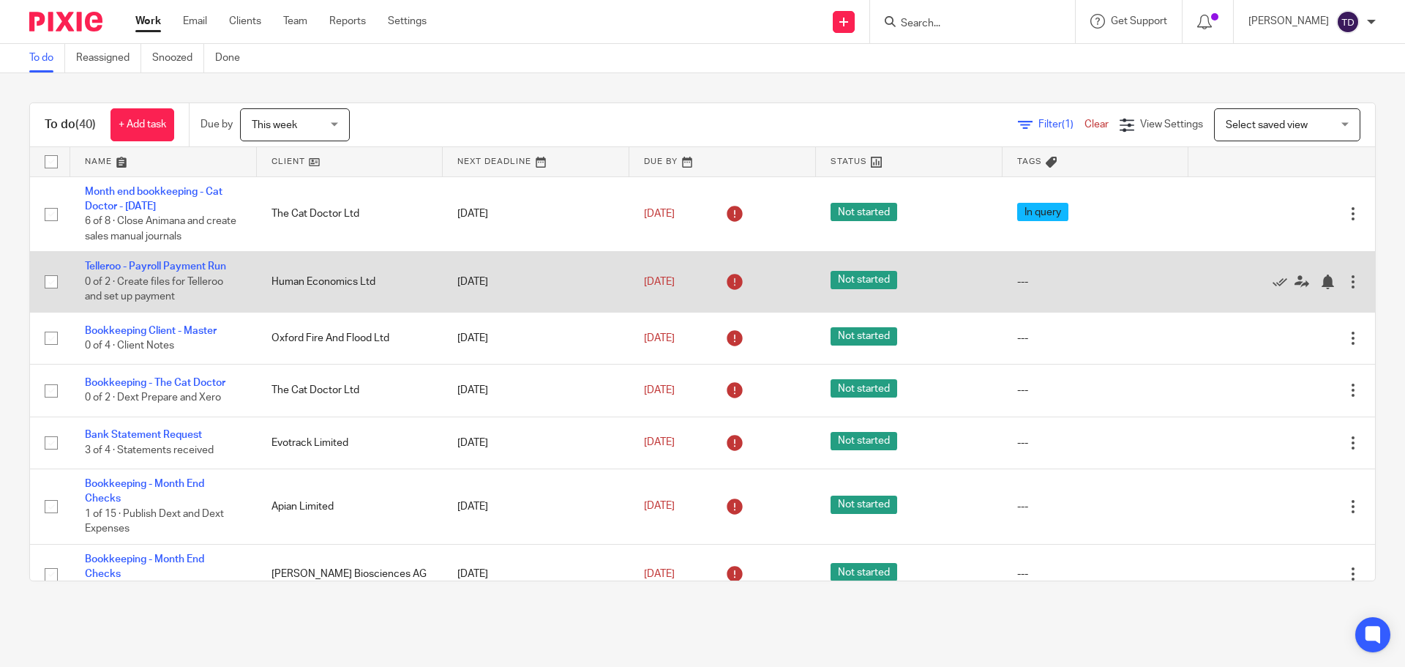
click at [1346, 283] on div at bounding box center [1353, 281] width 15 height 15
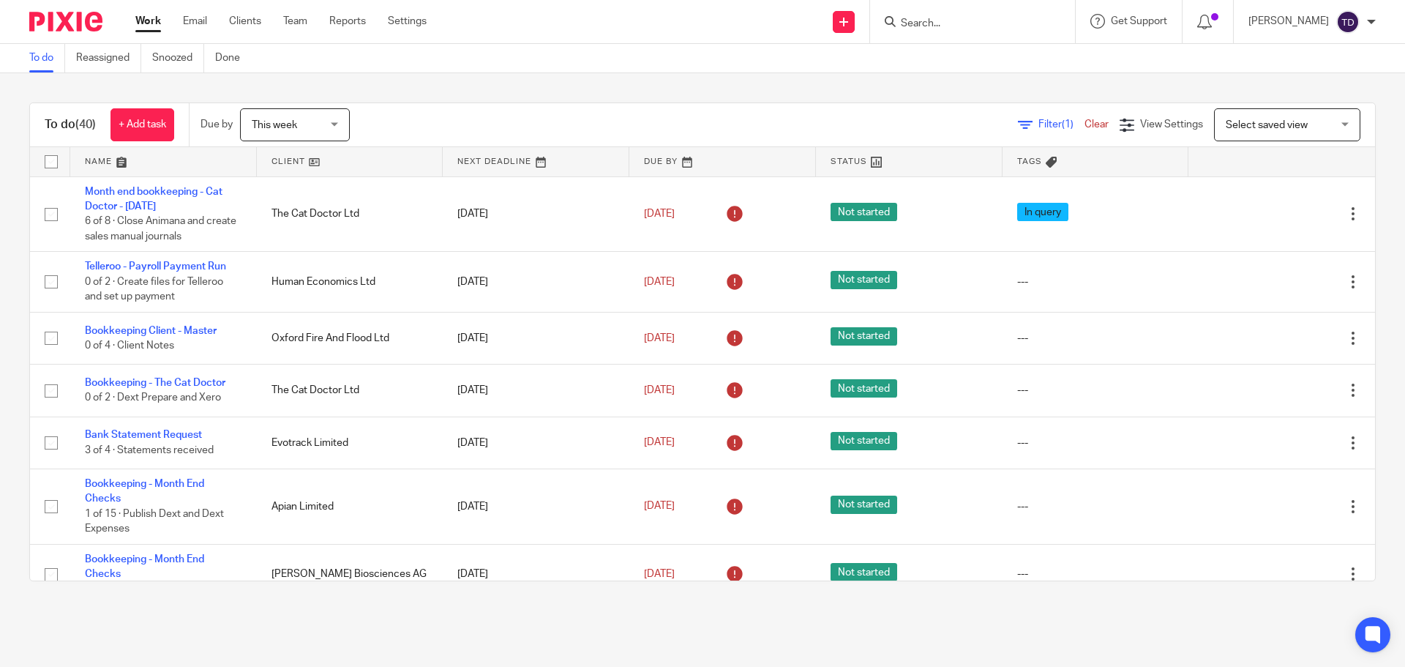
click at [619, 85] on div "To do (40) + Add task Due by This week This week Today Tomorrow This week Next …" at bounding box center [702, 341] width 1405 height 537
click at [1034, 15] on form at bounding box center [977, 21] width 156 height 18
click at [966, 21] on input "Search" at bounding box center [965, 24] width 132 height 13
type input "apian"
drag, startPoint x: 752, startPoint y: 78, endPoint x: 779, endPoint y: 87, distance: 28.5
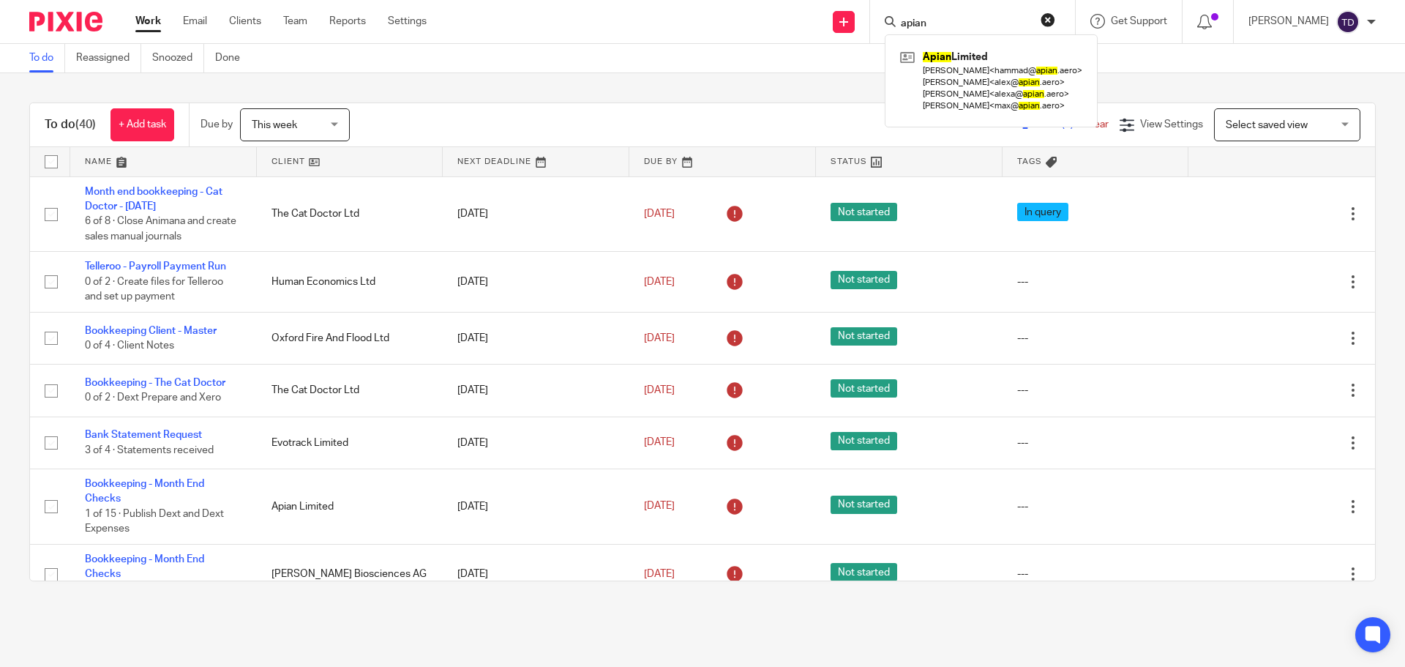
click at [751, 78] on div "To do (40) + Add task Due by This week This week Today Tomorrow This week Next …" at bounding box center [702, 341] width 1405 height 537
click at [1038, 121] on span "Filter (1)" at bounding box center [1061, 124] width 46 height 10
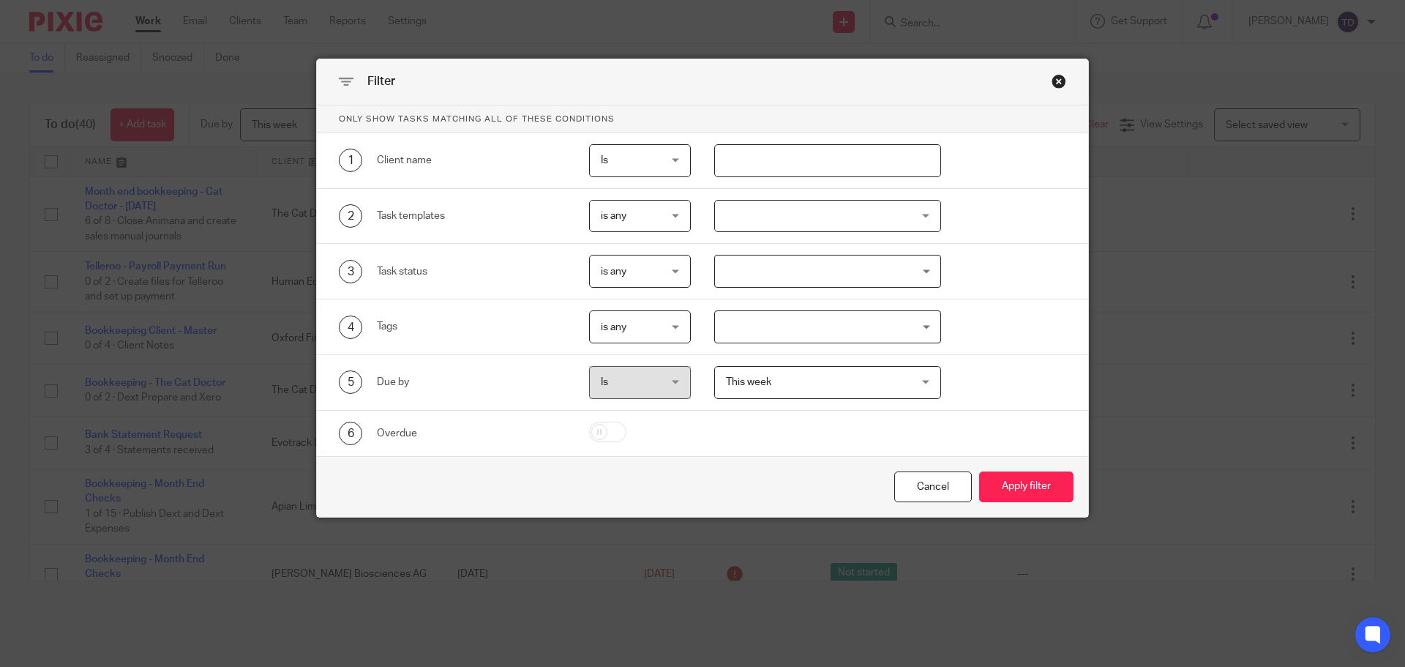
click at [804, 166] on input "text" at bounding box center [828, 160] width 228 height 33
type input "Apian"
click at [979, 471] on button "Apply filter" at bounding box center [1026, 486] width 94 height 31
